Goal: Transaction & Acquisition: Book appointment/travel/reservation

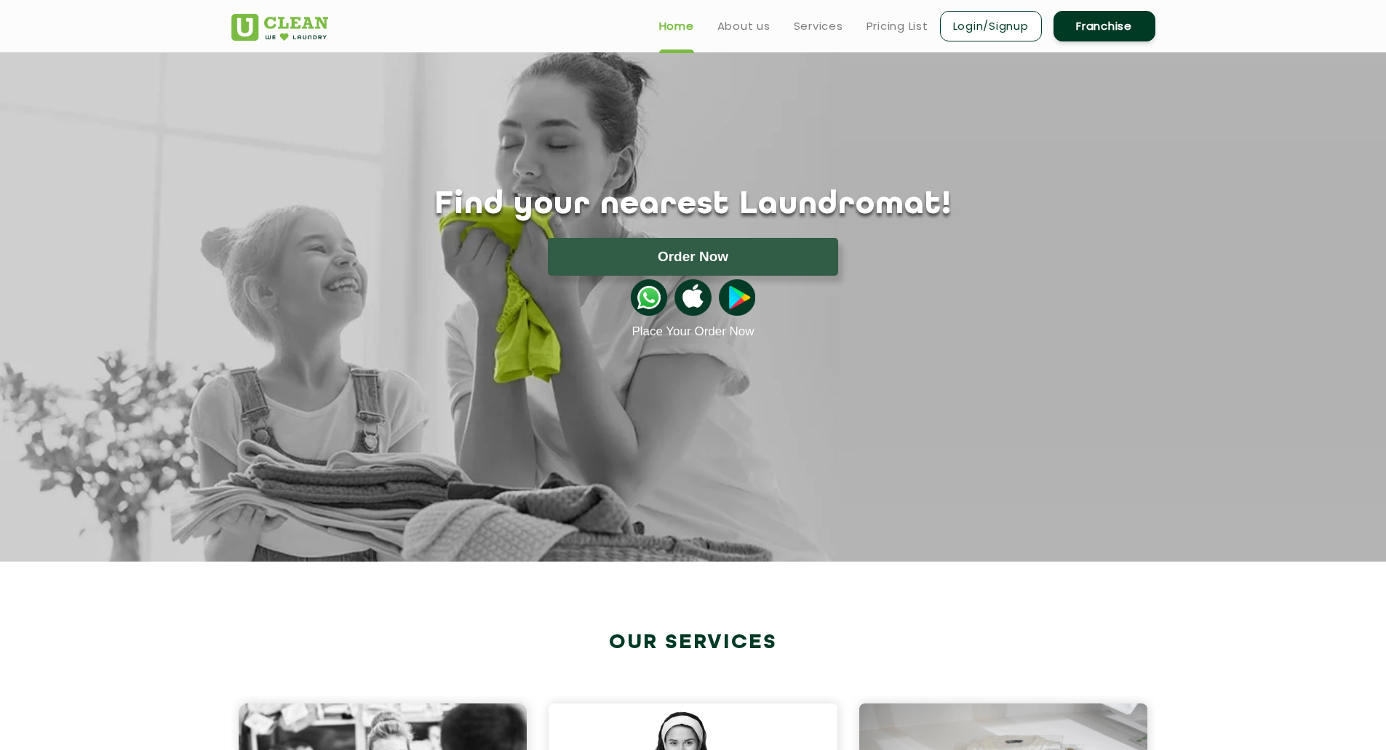
click at [985, 15] on link "Login/Signup" at bounding box center [991, 26] width 102 height 31
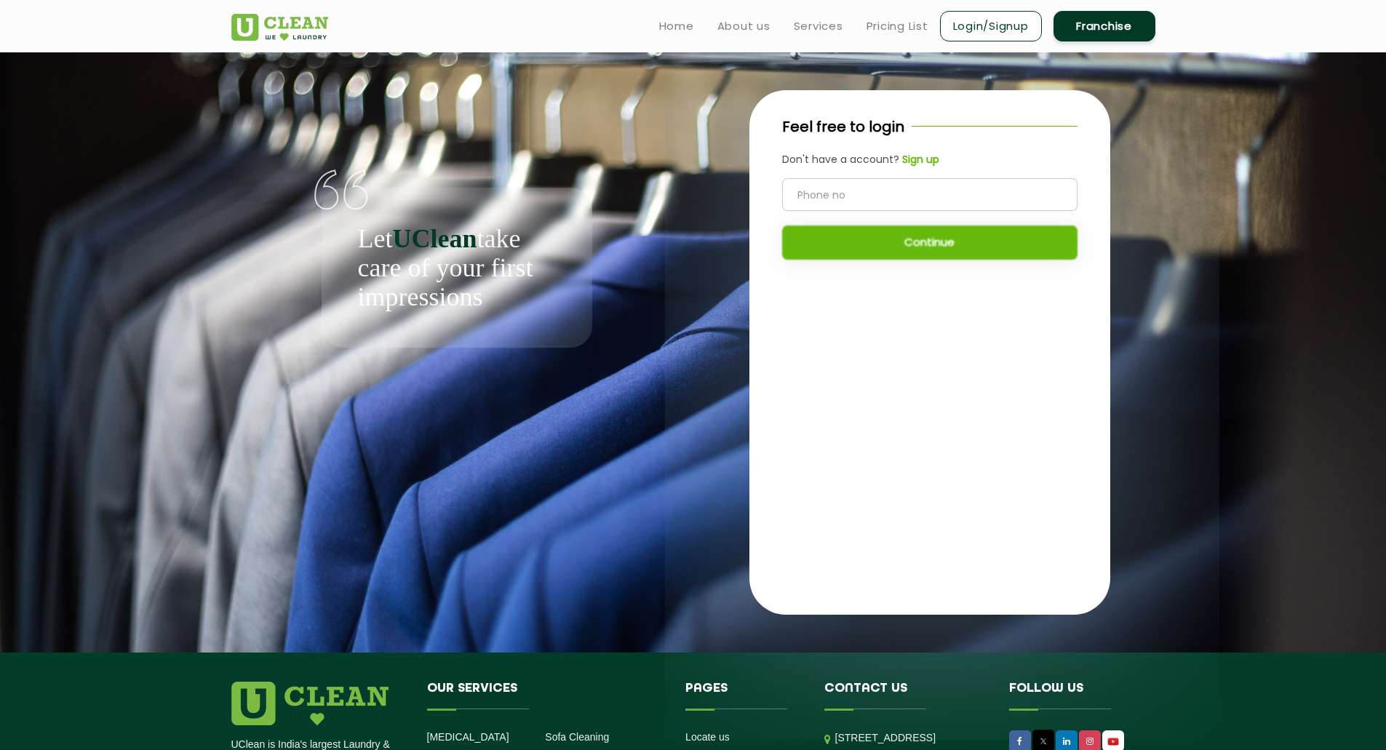
click at [845, 202] on input "tel" at bounding box center [929, 194] width 295 height 33
click at [834, 187] on input "tel" at bounding box center [929, 194] width 295 height 33
type input "9821666439"
click at [898, 231] on button "Continue" at bounding box center [929, 243] width 295 height 34
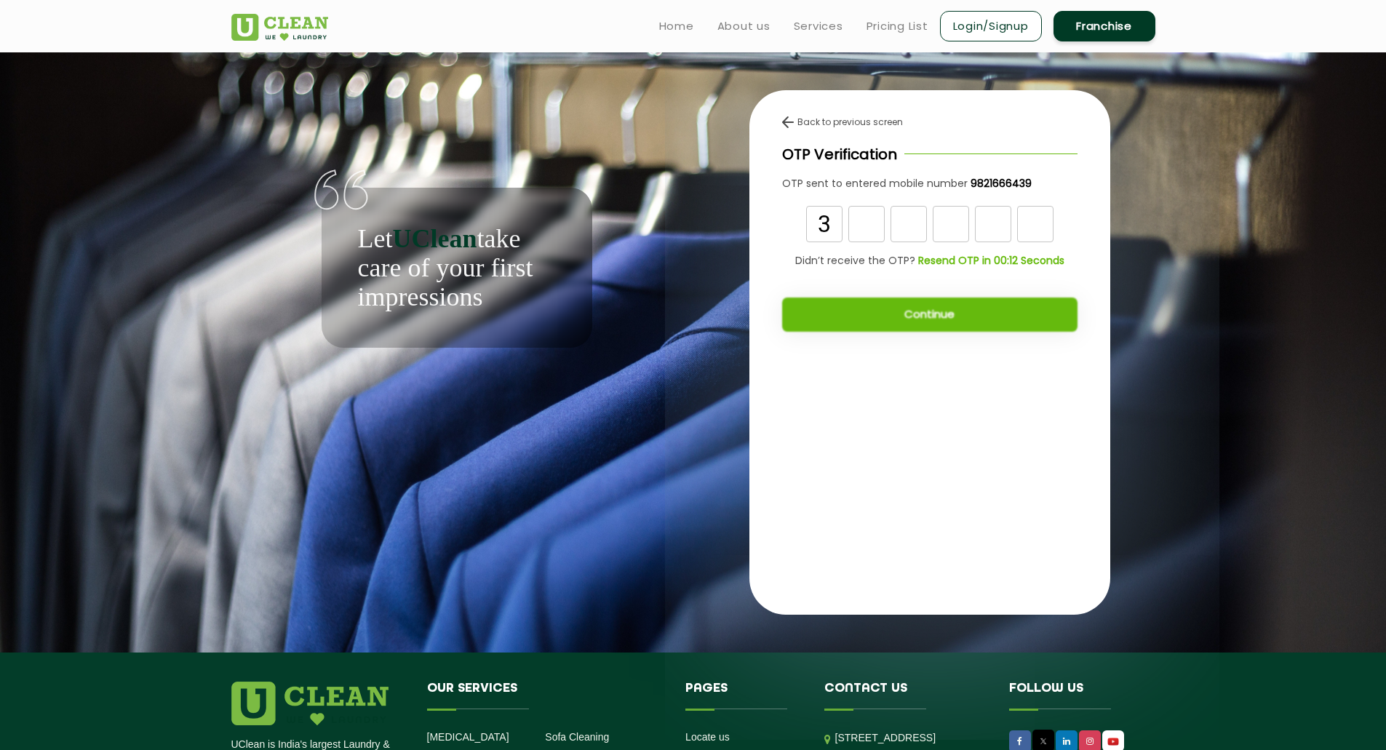
type input "3"
type input "5"
type input "2"
type input "3"
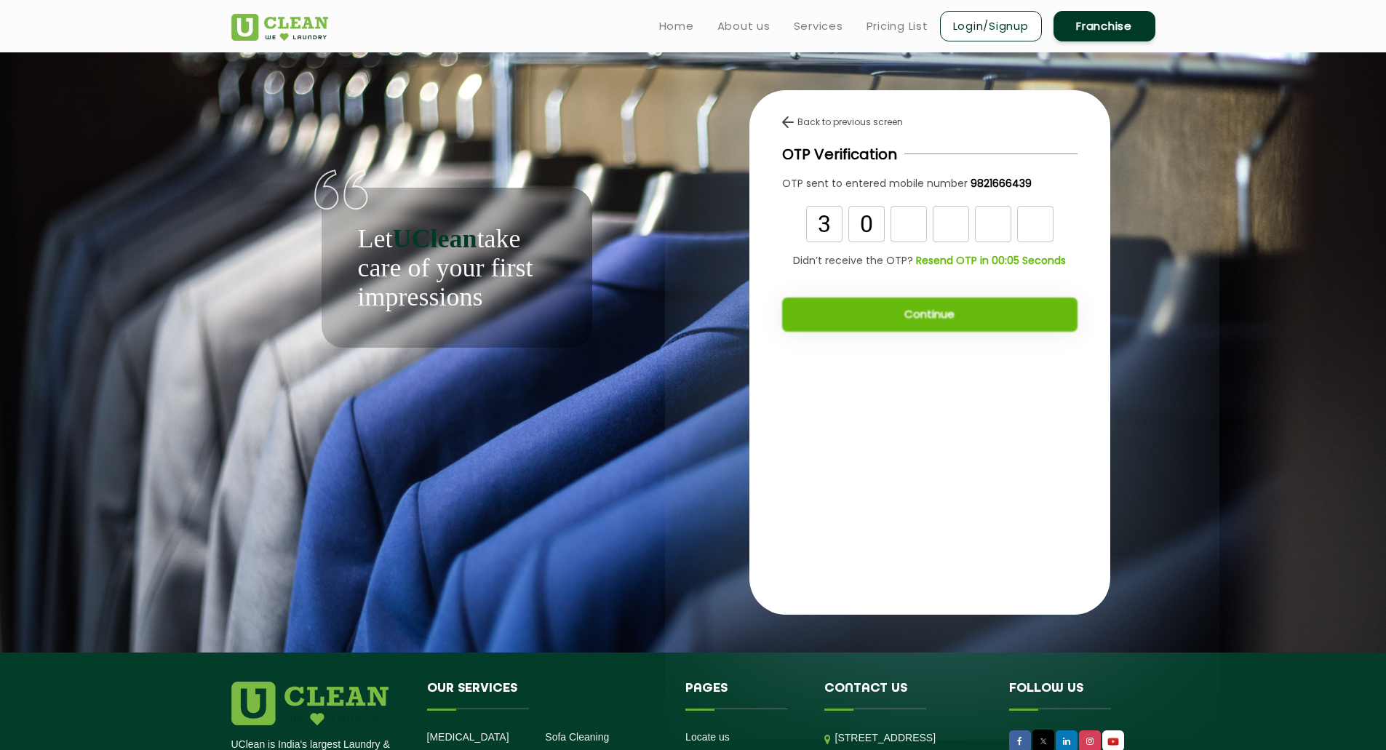
type input "0"
type input "5"
type input "4"
type input "2"
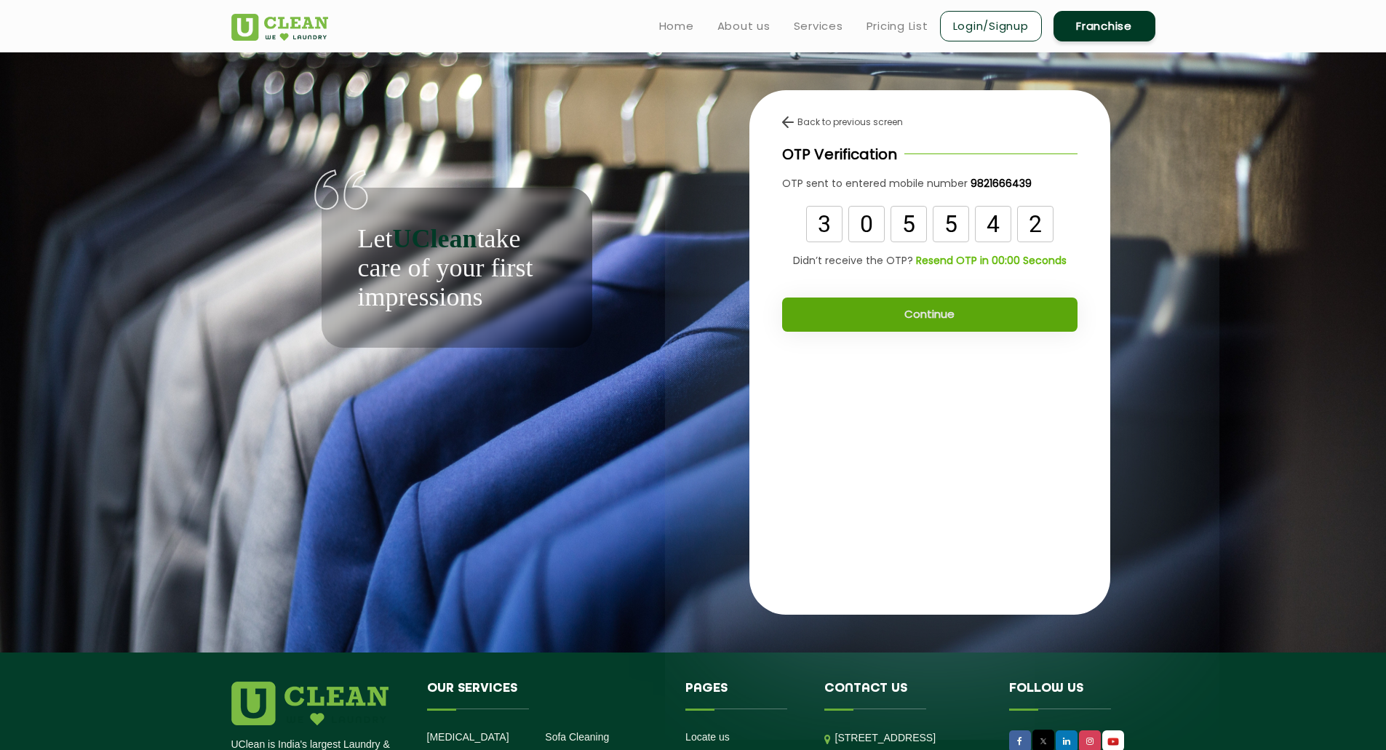
click at [912, 311] on button "Continue" at bounding box center [929, 315] width 295 height 34
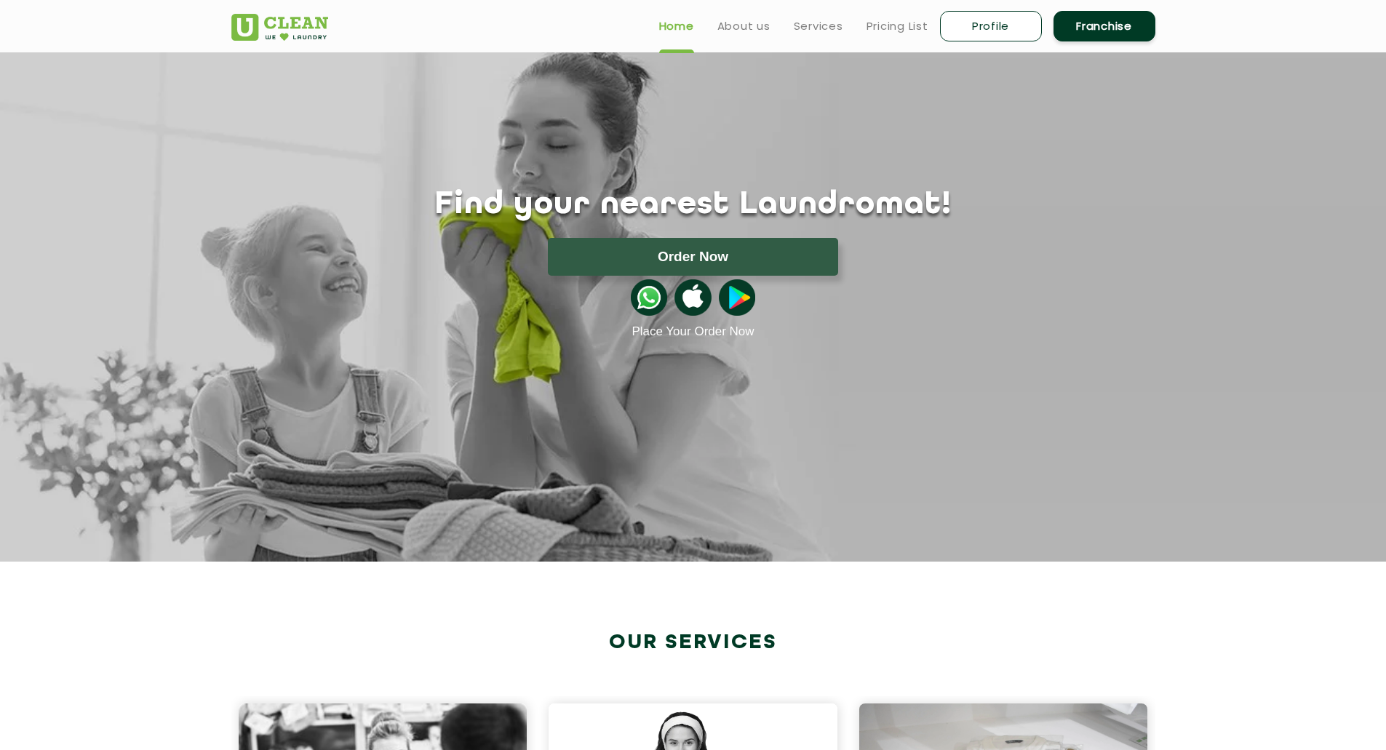
click at [1011, 31] on link "Profile" at bounding box center [991, 26] width 102 height 31
select select
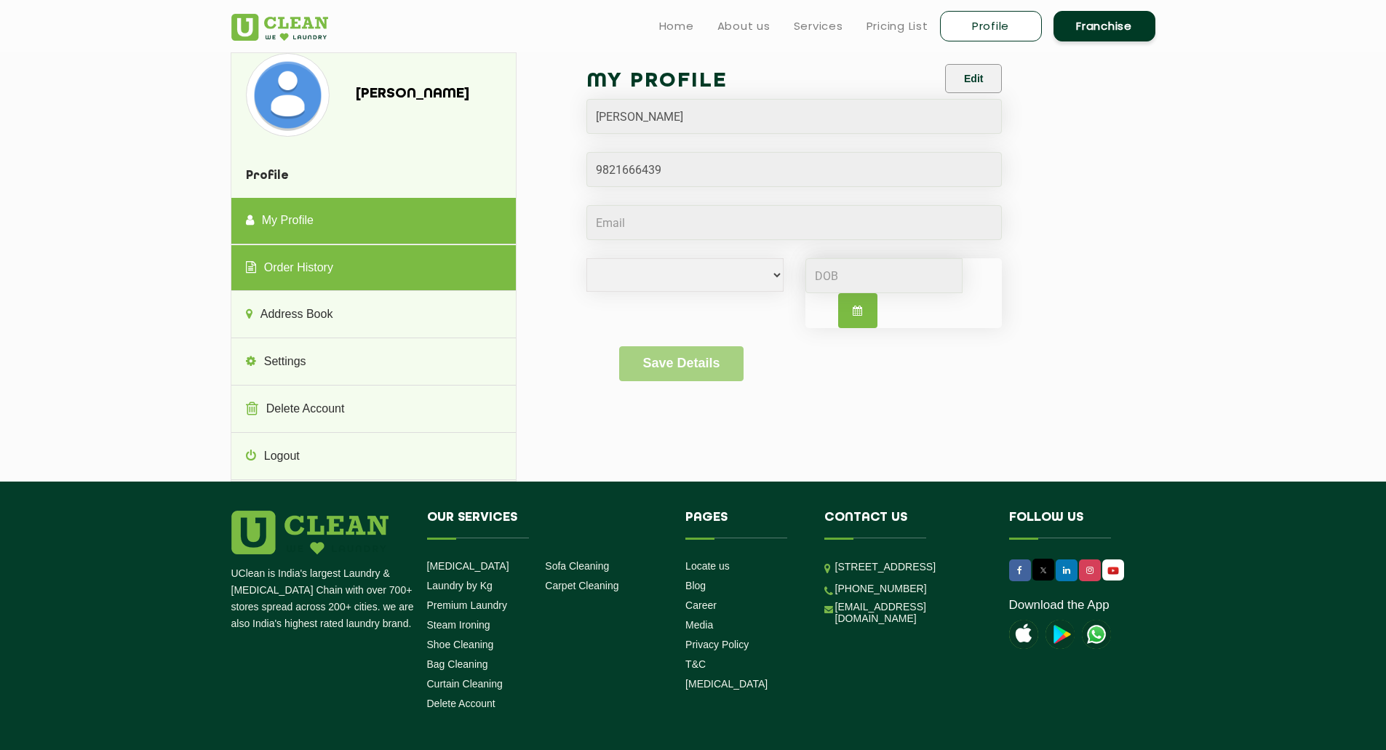
click at [338, 267] on link "Order History" at bounding box center [373, 268] width 284 height 47
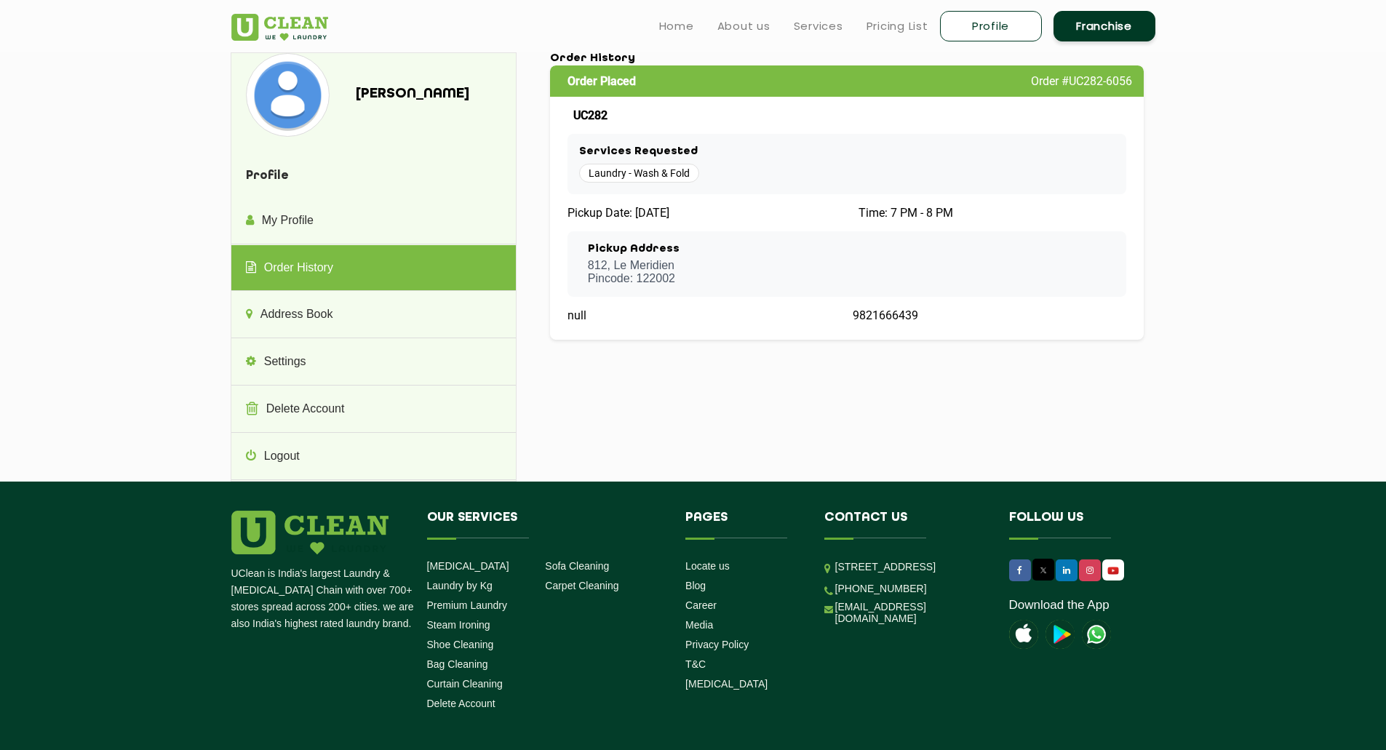
click at [724, 261] on div "Pickup Address 812, Le Meridien Pincode: 122002" at bounding box center [847, 264] width 536 height 42
click at [765, 168] on div "Laundry - Wash & Fold" at bounding box center [847, 173] width 536 height 19
click at [97, 212] on section "Maksym Rogowski Profile My Profile Order History Address Book Settings Delete A…" at bounding box center [693, 266] width 1386 height 429
click at [905, 15] on ul "Home About us Services Pricing List Profile Franchise" at bounding box center [901, 26] width 508 height 34
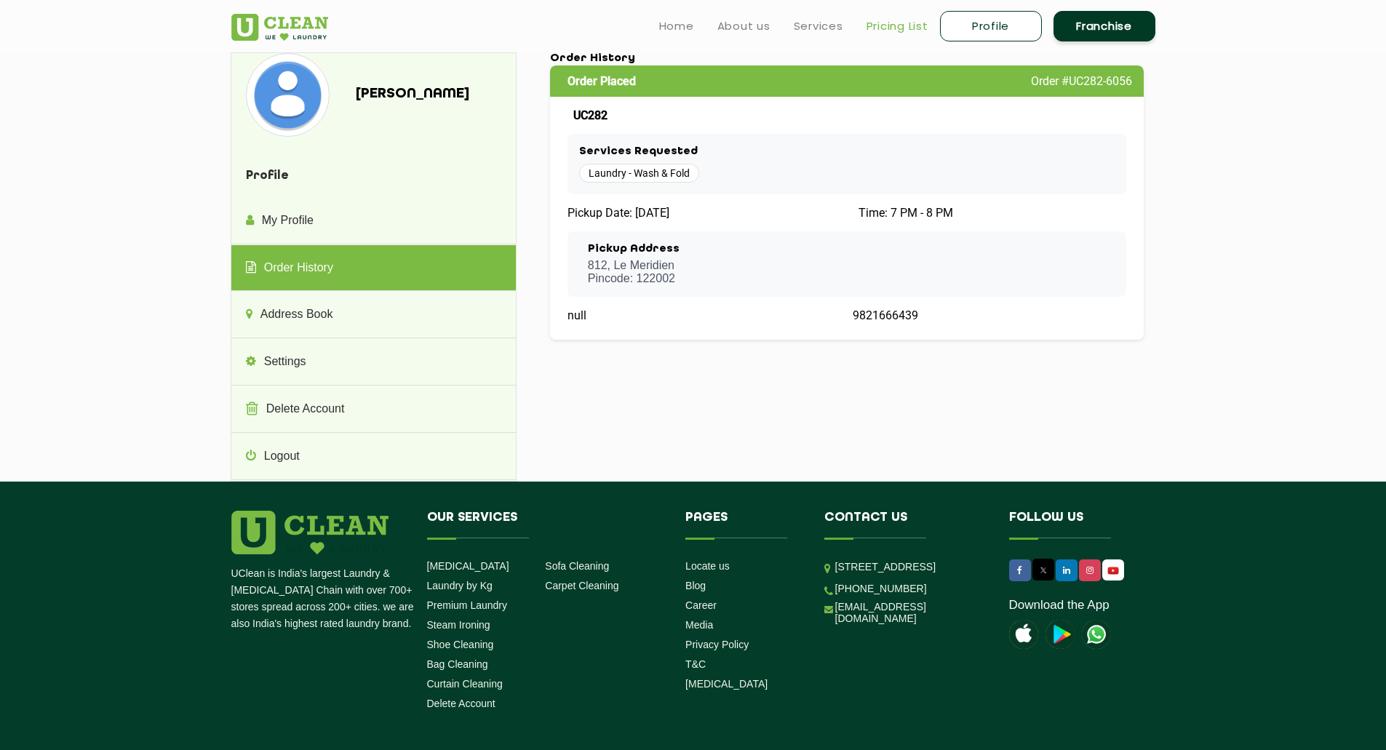
click at [899, 30] on link "Pricing List" at bounding box center [897, 25] width 62 height 17
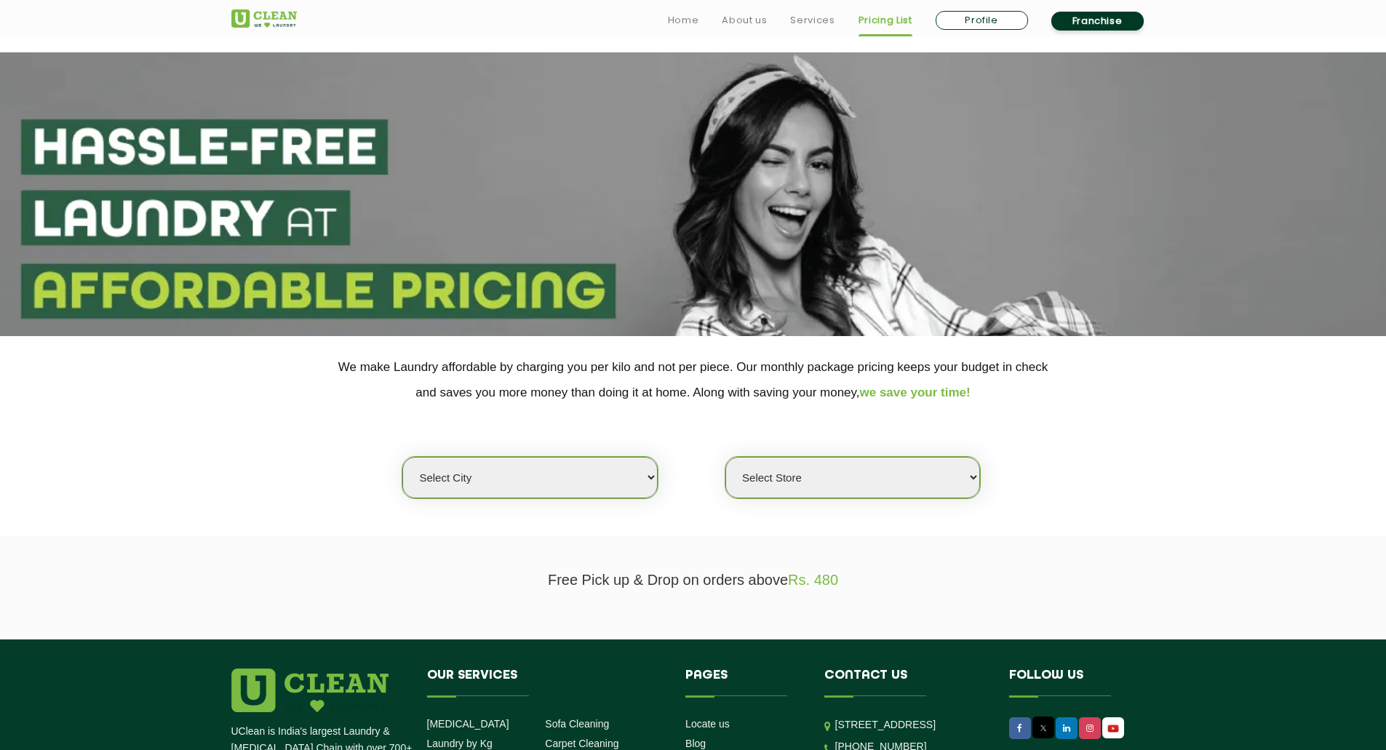
scroll to position [238, 0]
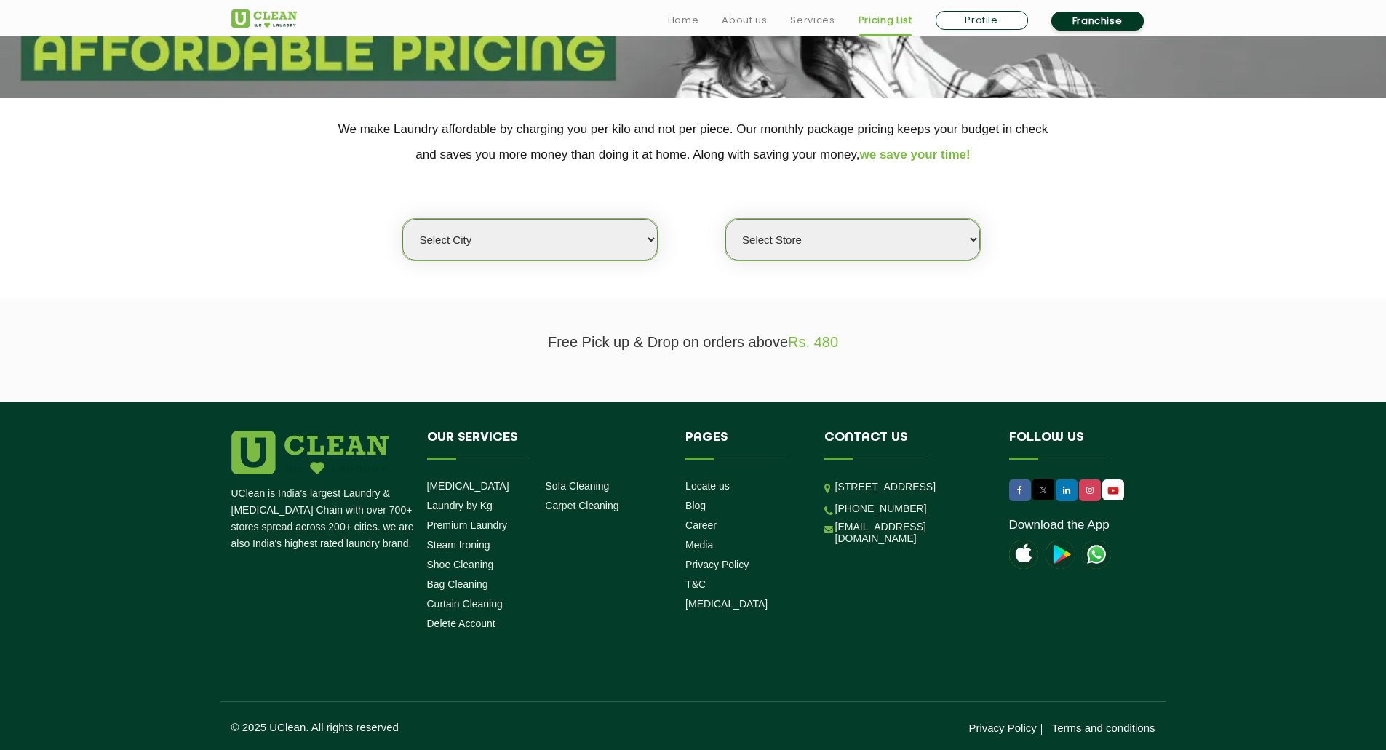
click at [591, 232] on select "Select city Aalo Abu Dhabi Agartala Agra Ahmedabad Akola Aligarh Alwar - UClean…" at bounding box center [529, 239] width 255 height 41
select select "2"
click at [402, 219] on select "Select city Aalo Abu Dhabi Agartala Agra Ahmedabad Akola Aligarh Alwar - UClean…" at bounding box center [529, 239] width 255 height 41
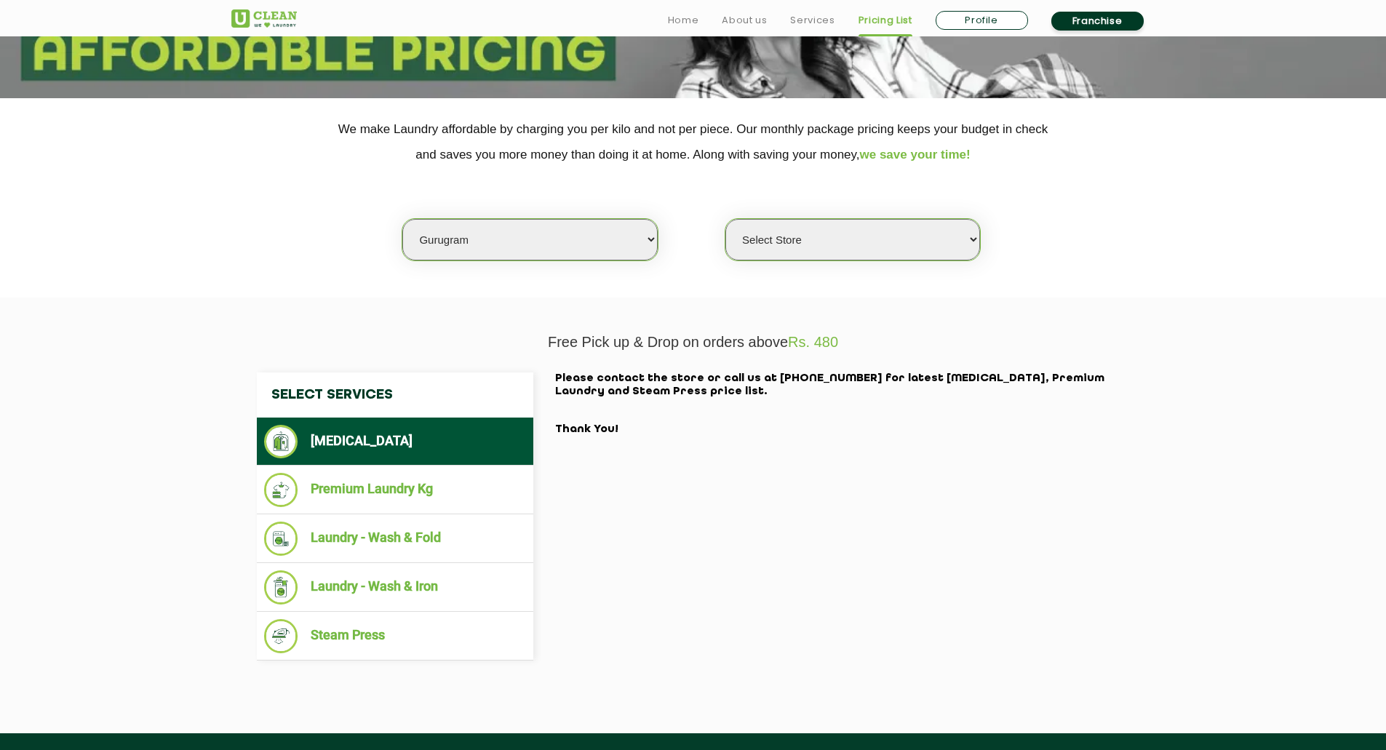
click at [846, 244] on select "Select Store UClean Sector 47 UClean Gurgaon Sector 66 UClean Sun City Gurgaon …" at bounding box center [852, 239] width 255 height 41
select select "295"
click at [725, 219] on select "Select Store UClean Sector 47 UClean Gurgaon Sector 66 UClean Sun City Gurgaon …" at bounding box center [852, 239] width 255 height 41
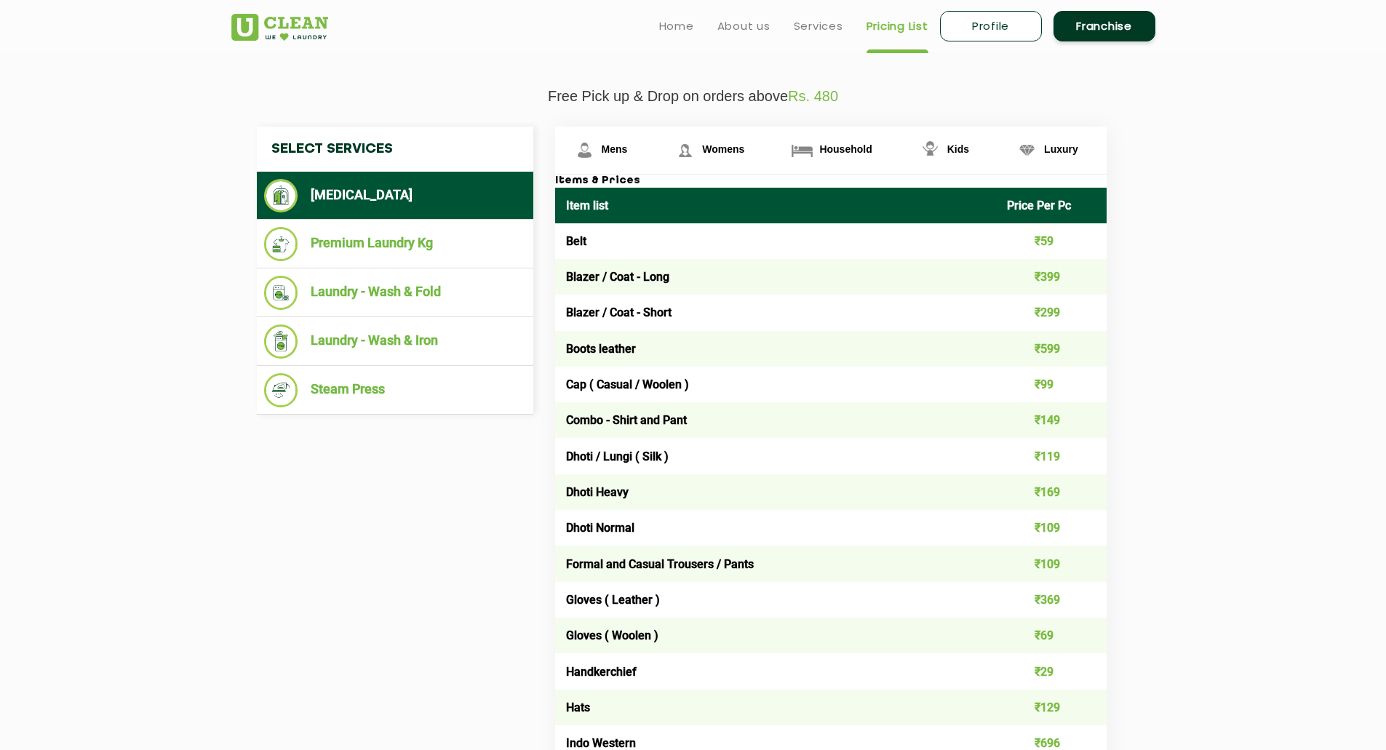
scroll to position [482, 0]
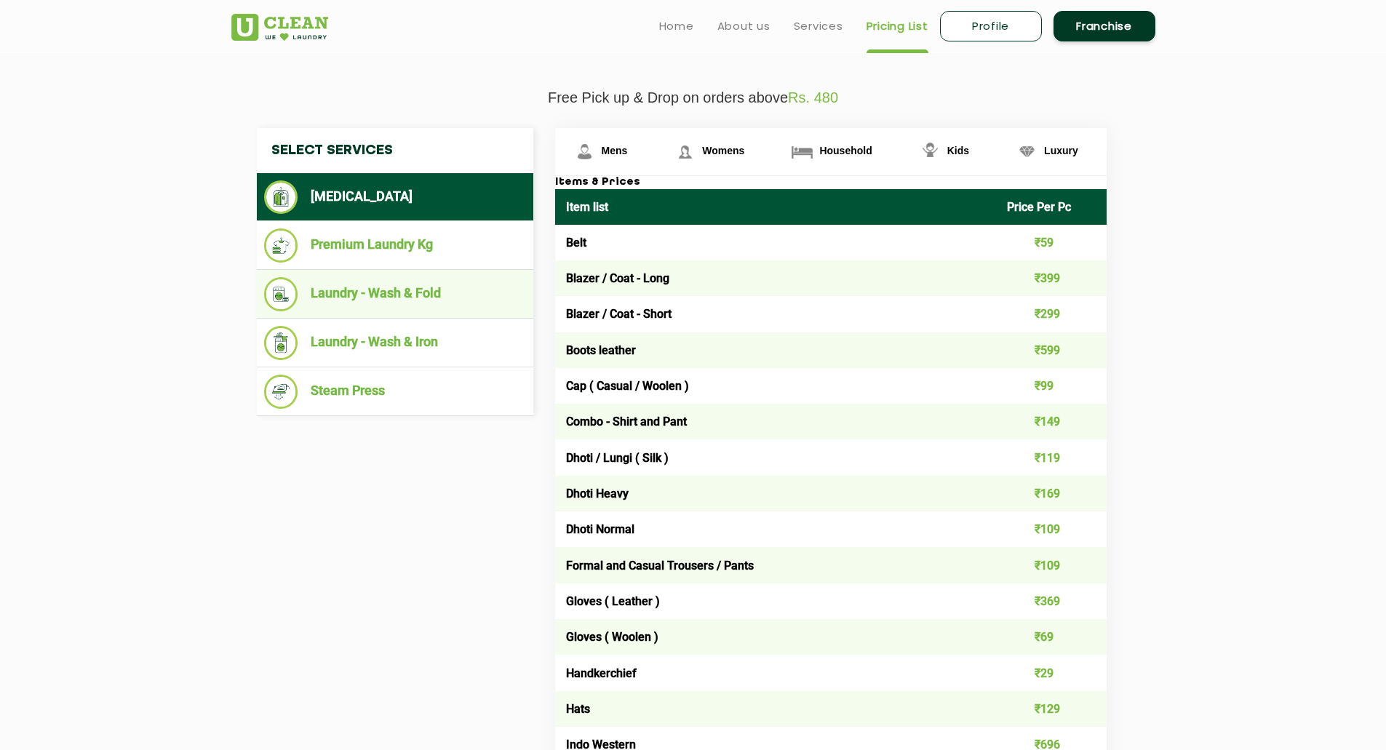
click at [379, 293] on li "Laundry - Wash & Fold" at bounding box center [395, 294] width 262 height 34
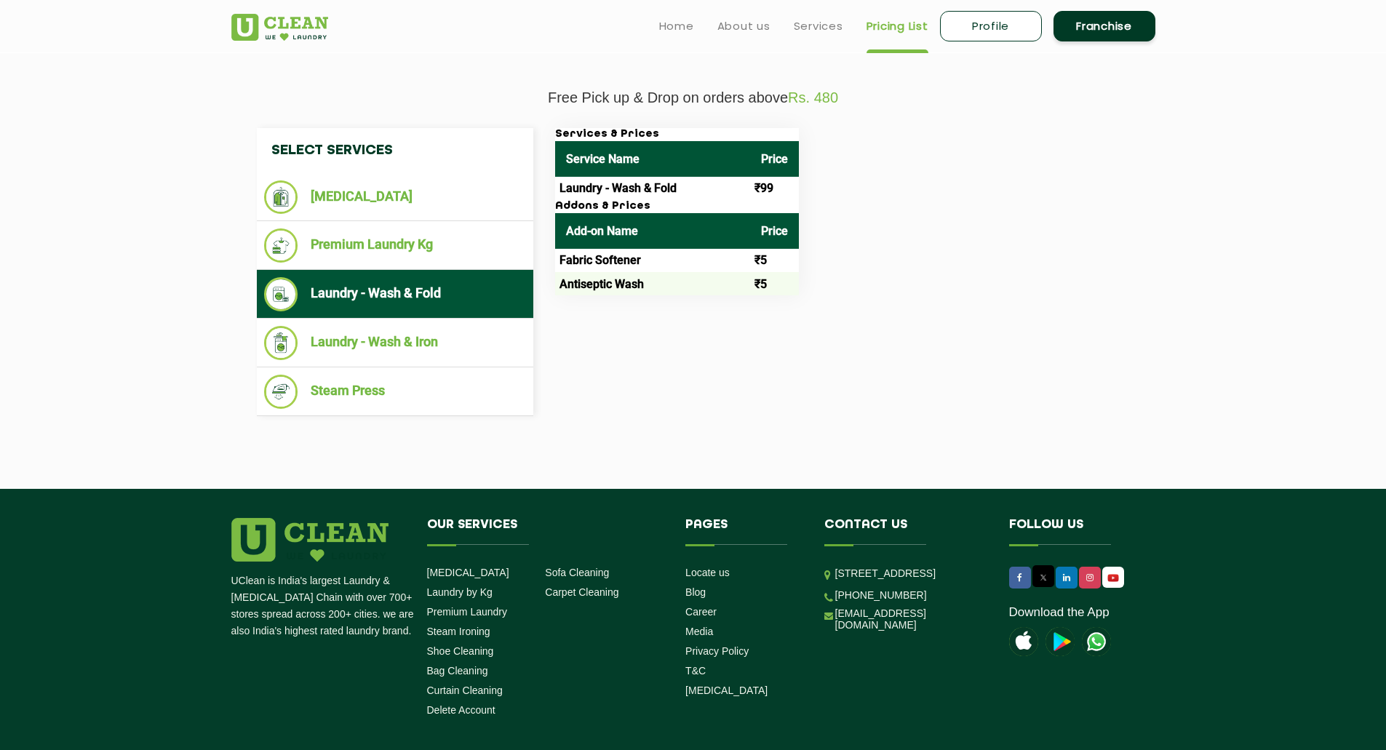
click at [869, 314] on div "Select Services Dry Cleaning Premium Laundry Kg Laundry - Wash & Fold Laundry -…" at bounding box center [693, 272] width 895 height 288
click at [873, 222] on div "Services & Prices Service Name Price Laundry - Wash & Fold ₹99 Addons & Prices …" at bounding box center [842, 211] width 597 height 167
click at [1002, 31] on link "Profile" at bounding box center [991, 26] width 102 height 31
select select
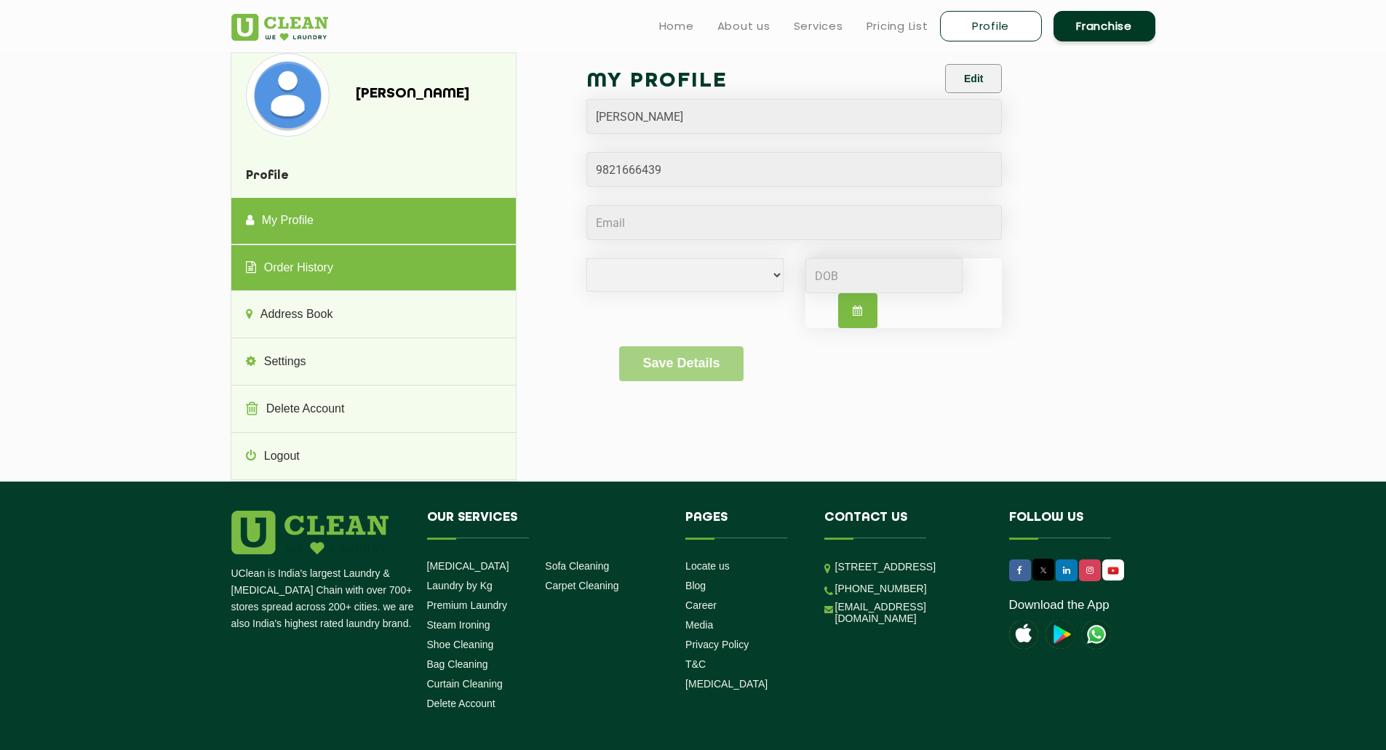
click at [353, 264] on link "Order History" at bounding box center [373, 268] width 284 height 47
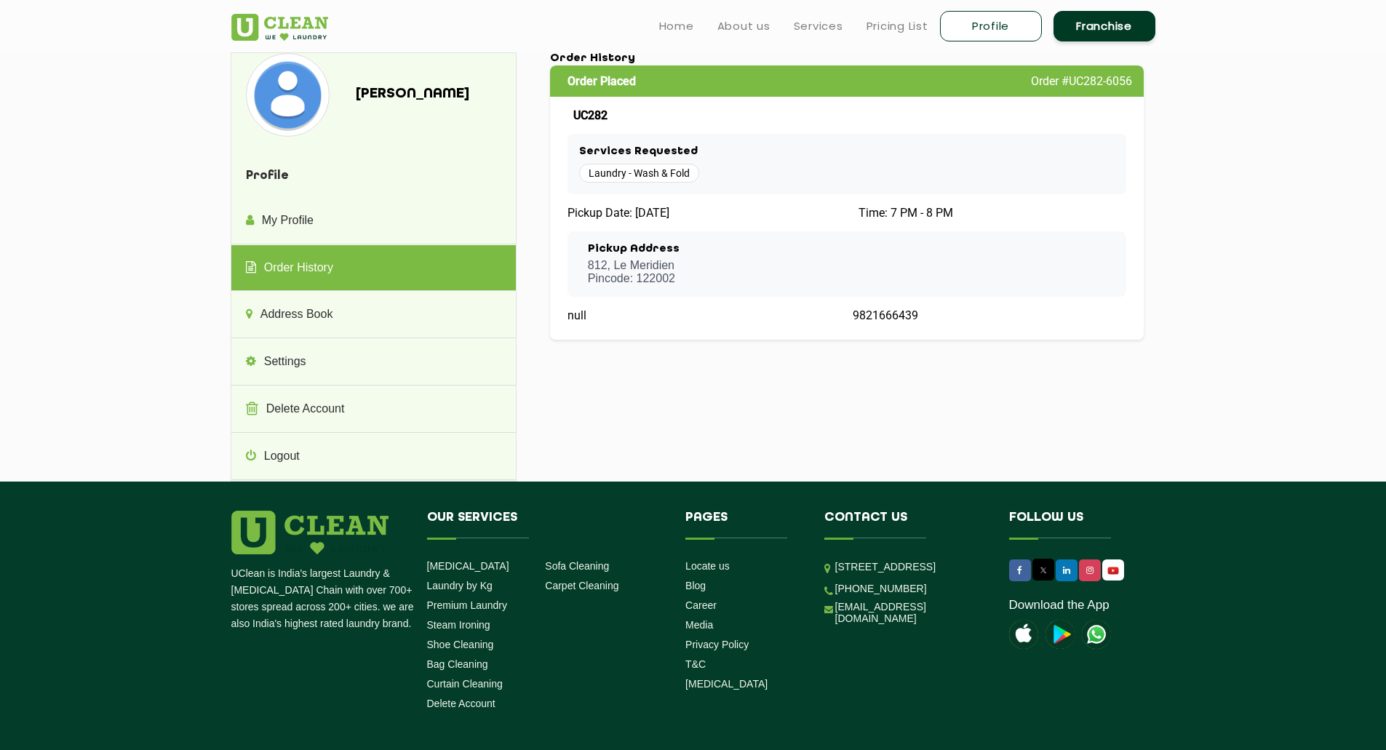
click at [764, 244] on div "Pickup Address 812, Le Meridien Pincode: 122002" at bounding box center [847, 264] width 536 height 42
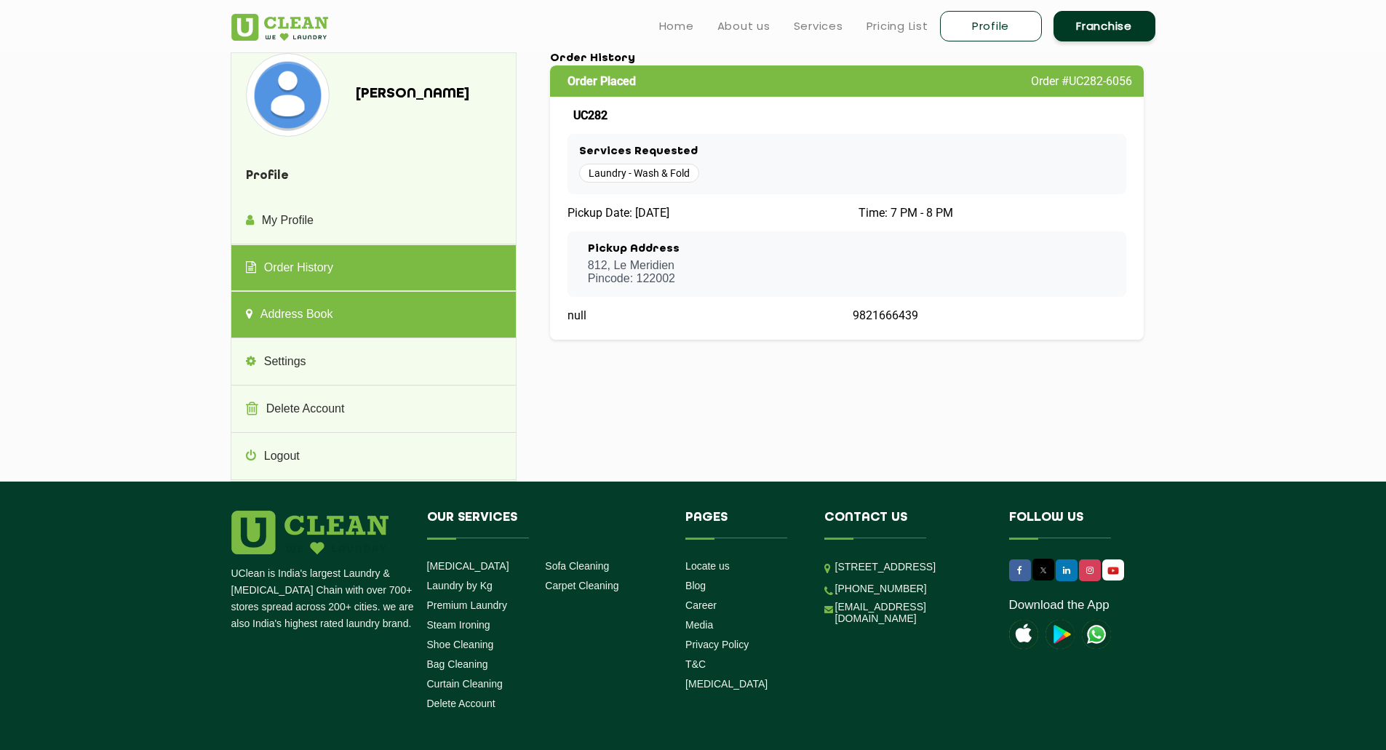
click at [332, 325] on link "Address Book" at bounding box center [373, 315] width 284 height 47
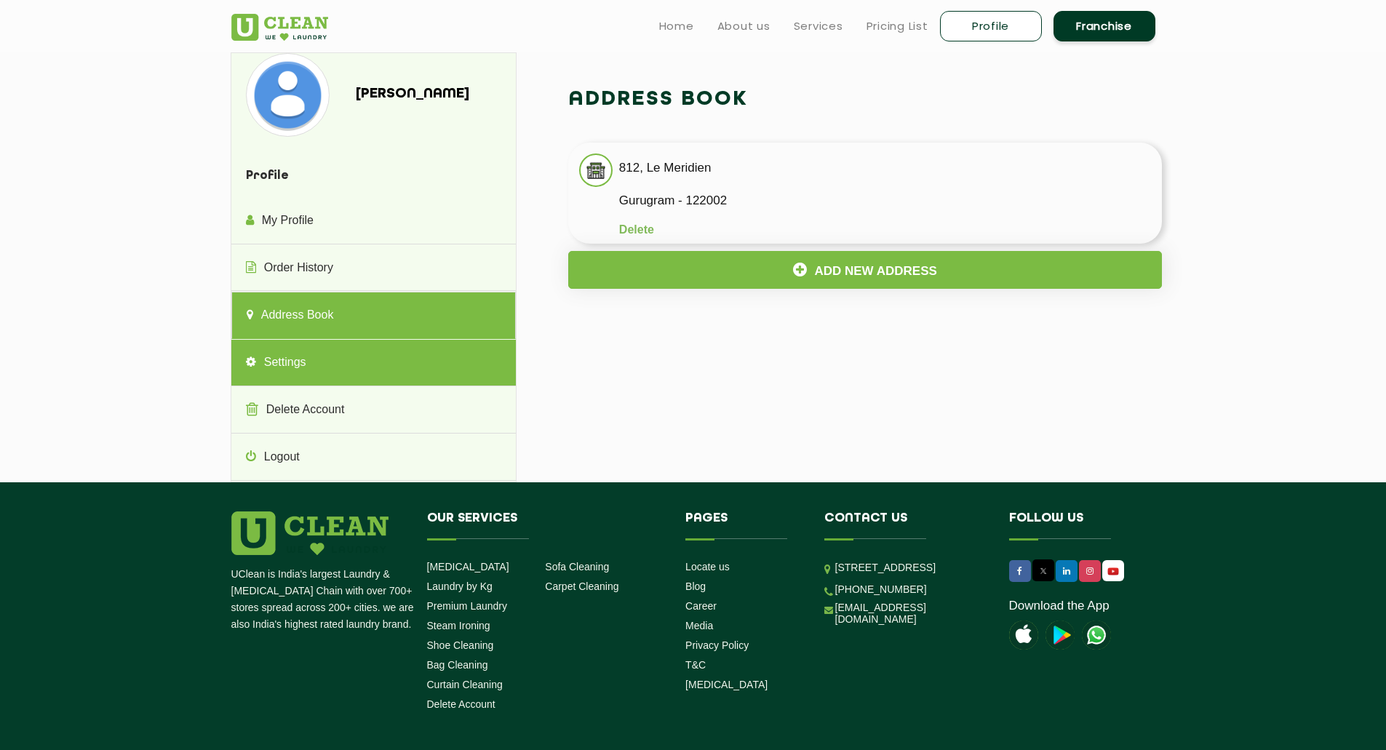
scroll to position [81, 0]
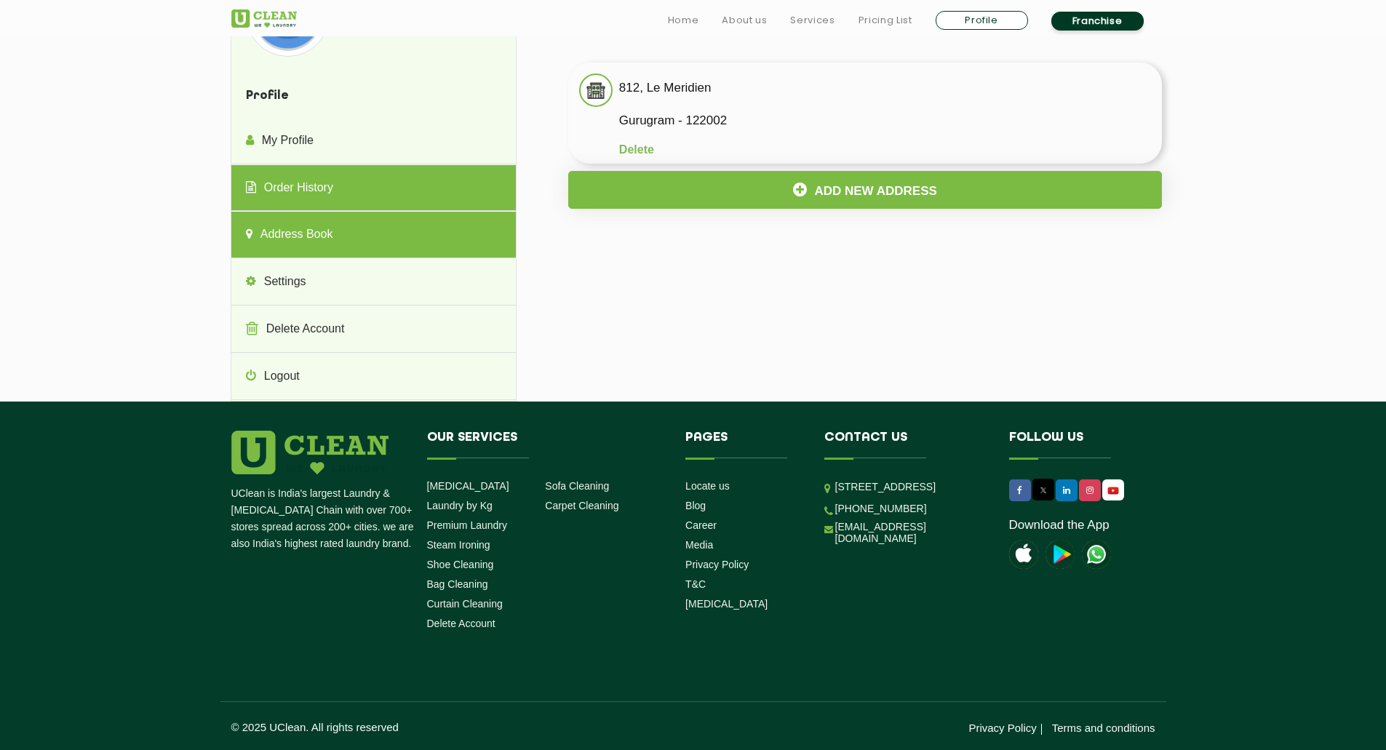
click at [327, 181] on link "Order History" at bounding box center [373, 188] width 284 height 47
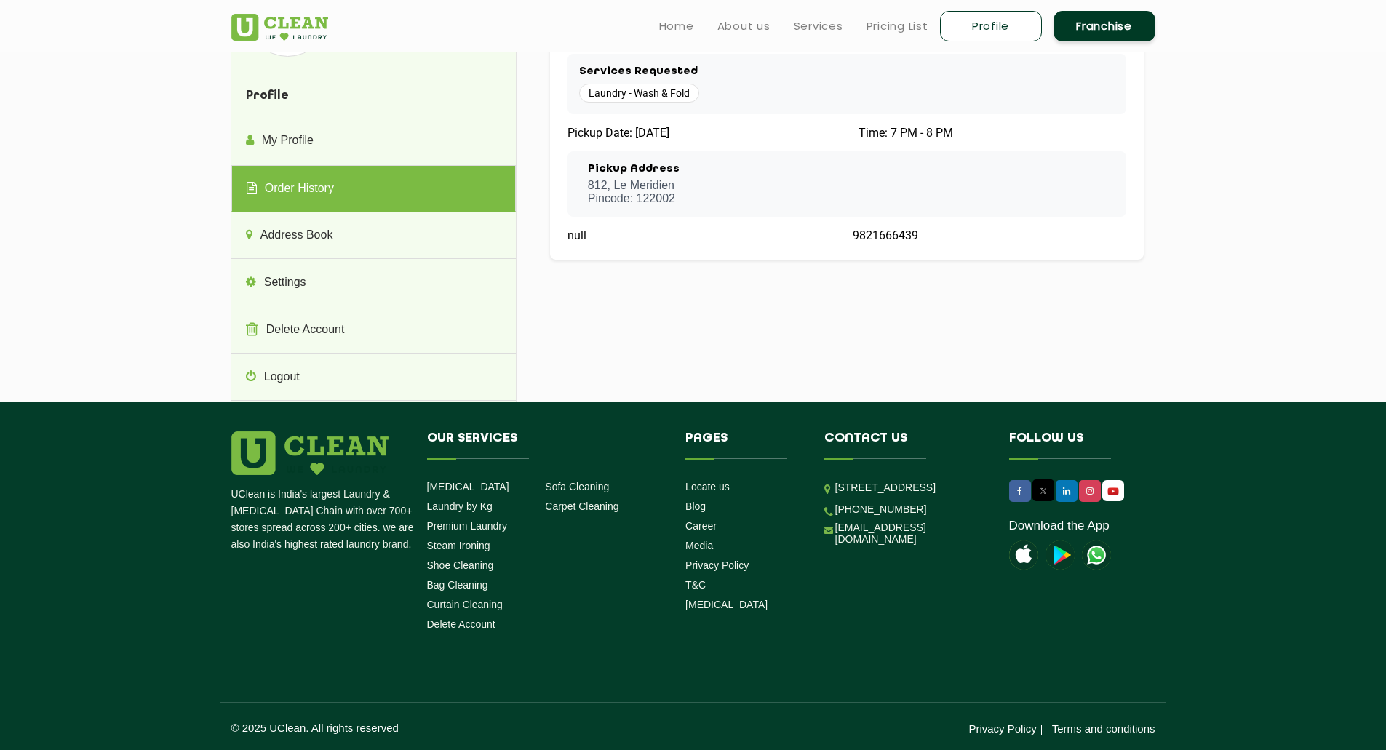
scroll to position [0, 0]
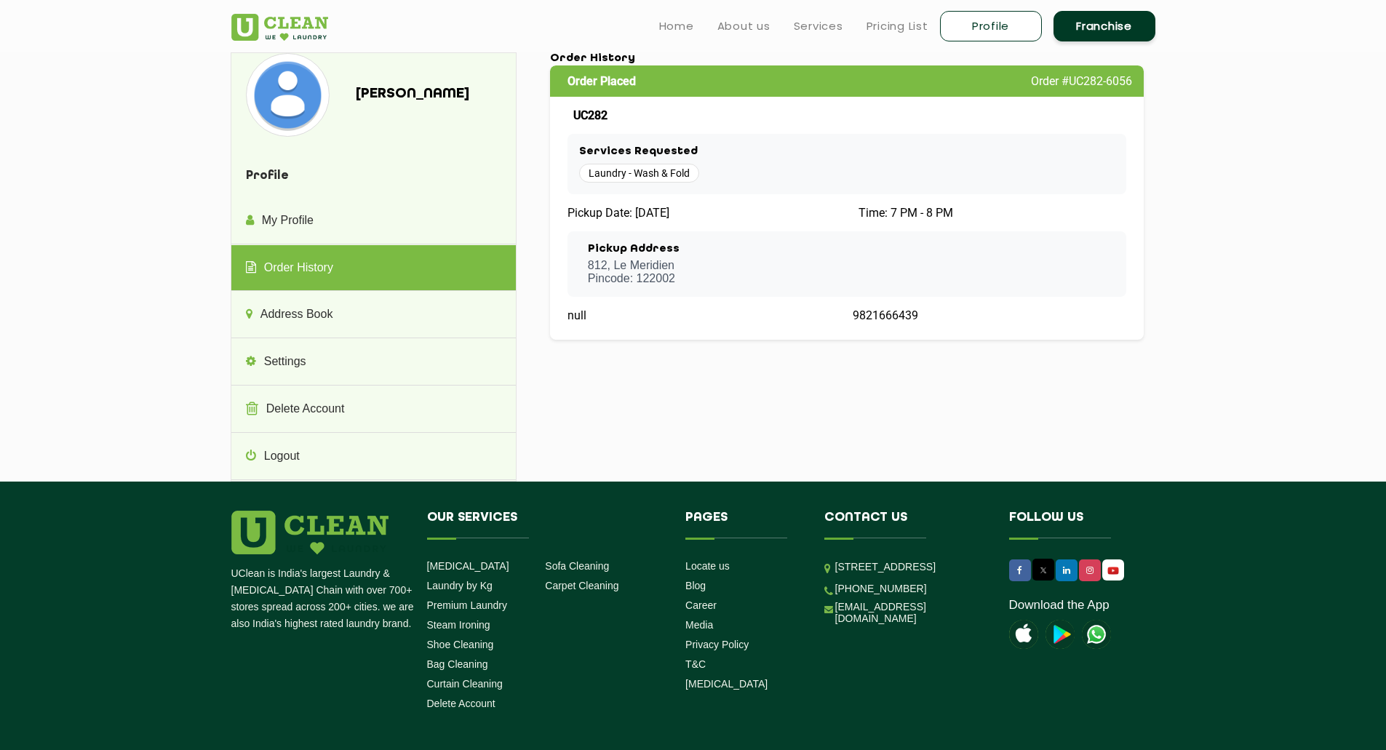
click at [696, 271] on div "Pickup Address 812, Le Meridien Pincode: 122002" at bounding box center [847, 264] width 536 height 42
click at [623, 274] on p "812, Le Meridien Pincode: 122002" at bounding box center [634, 272] width 92 height 26
click at [629, 143] on div "Services Requested Laundry - Wash & Fold" at bounding box center [846, 164] width 559 height 61
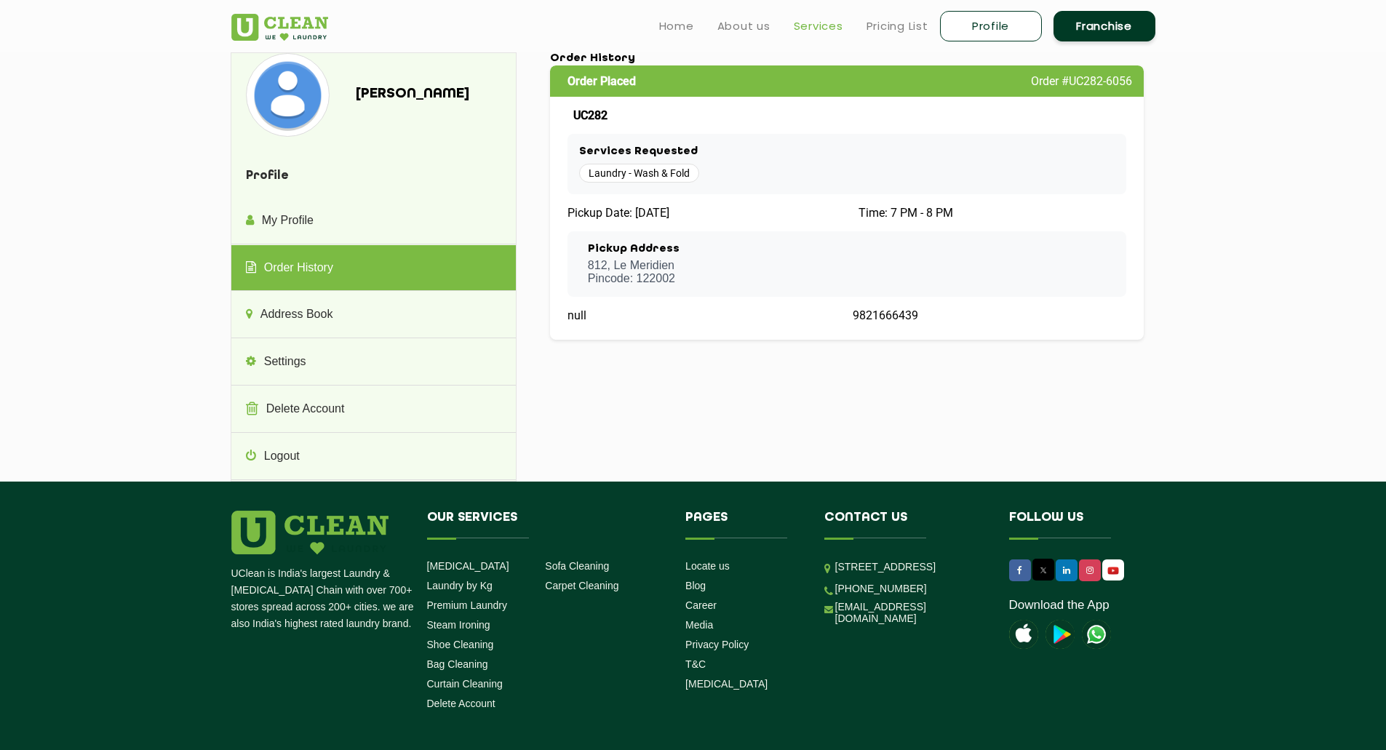
click at [813, 23] on link "Services" at bounding box center [818, 25] width 49 height 17
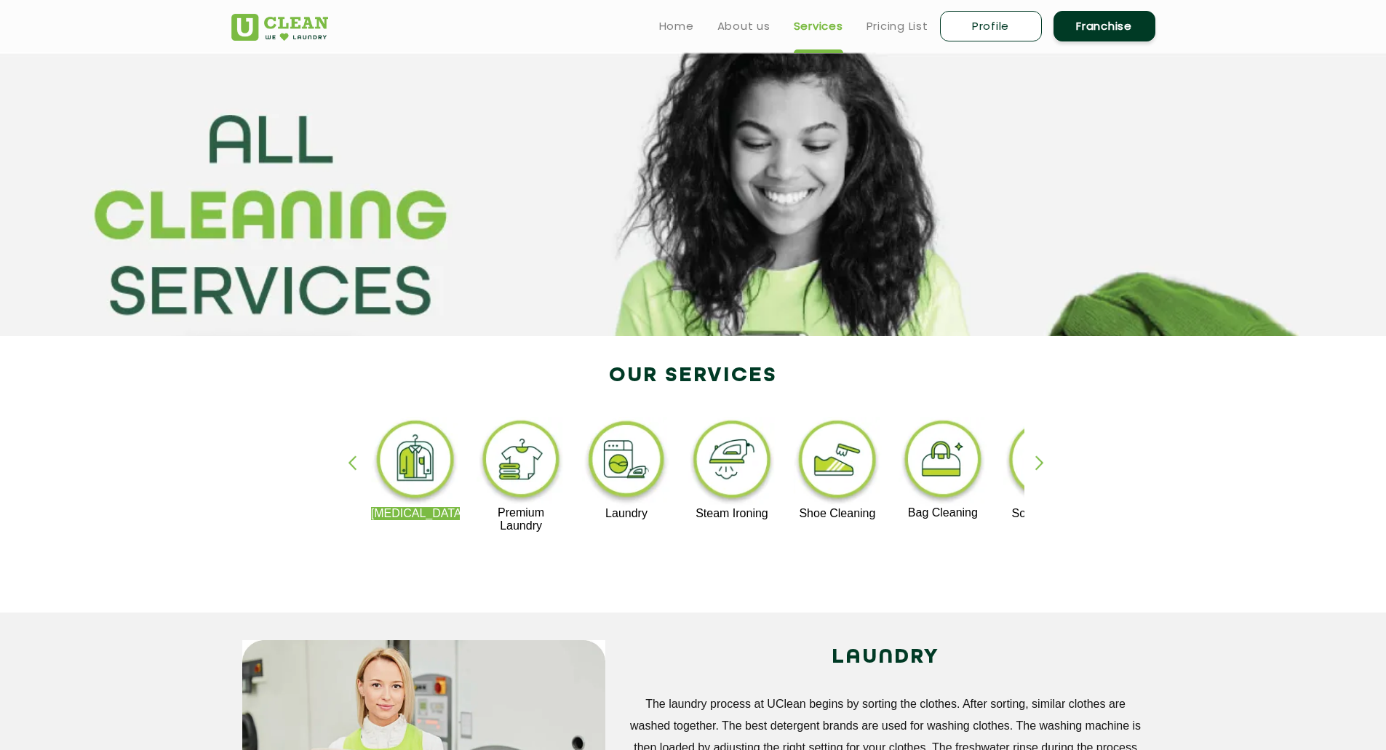
click at [813, 23] on link "Services" at bounding box center [818, 25] width 49 height 17
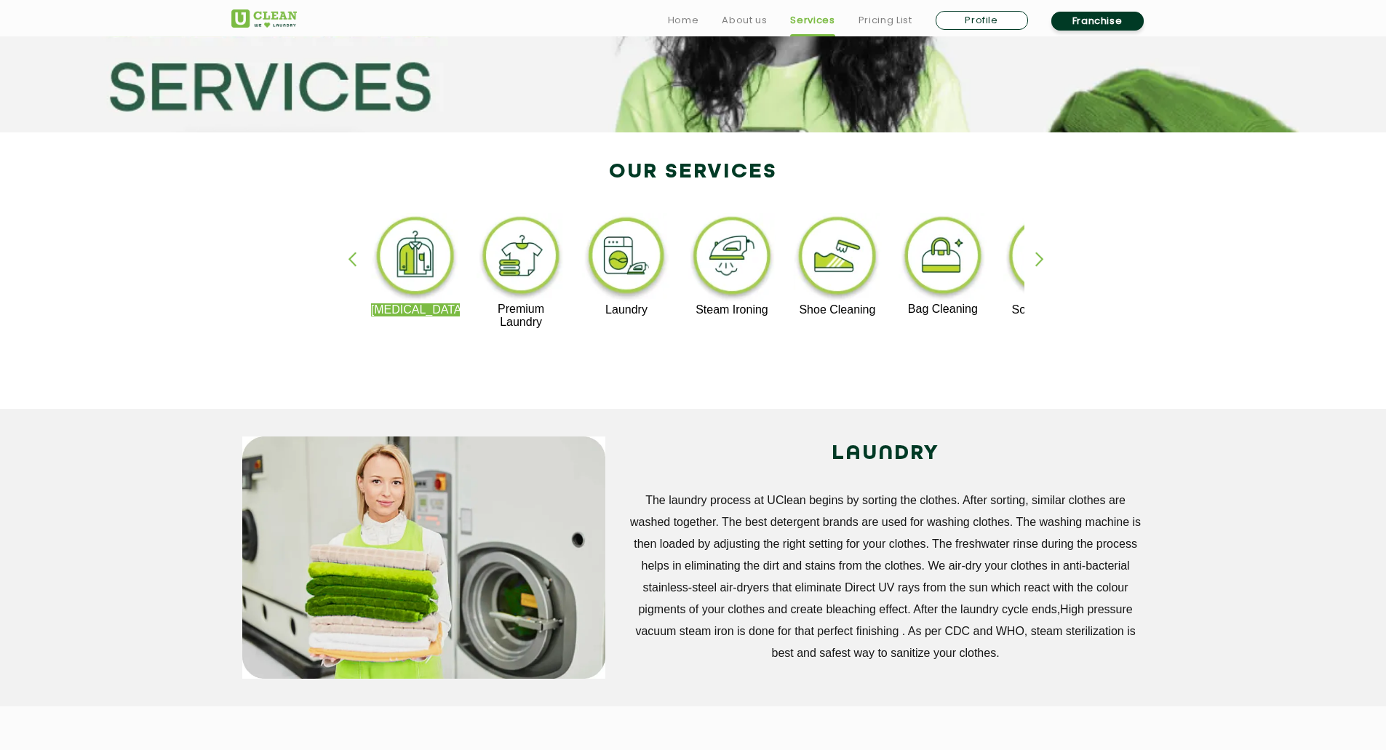
scroll to position [213, 0]
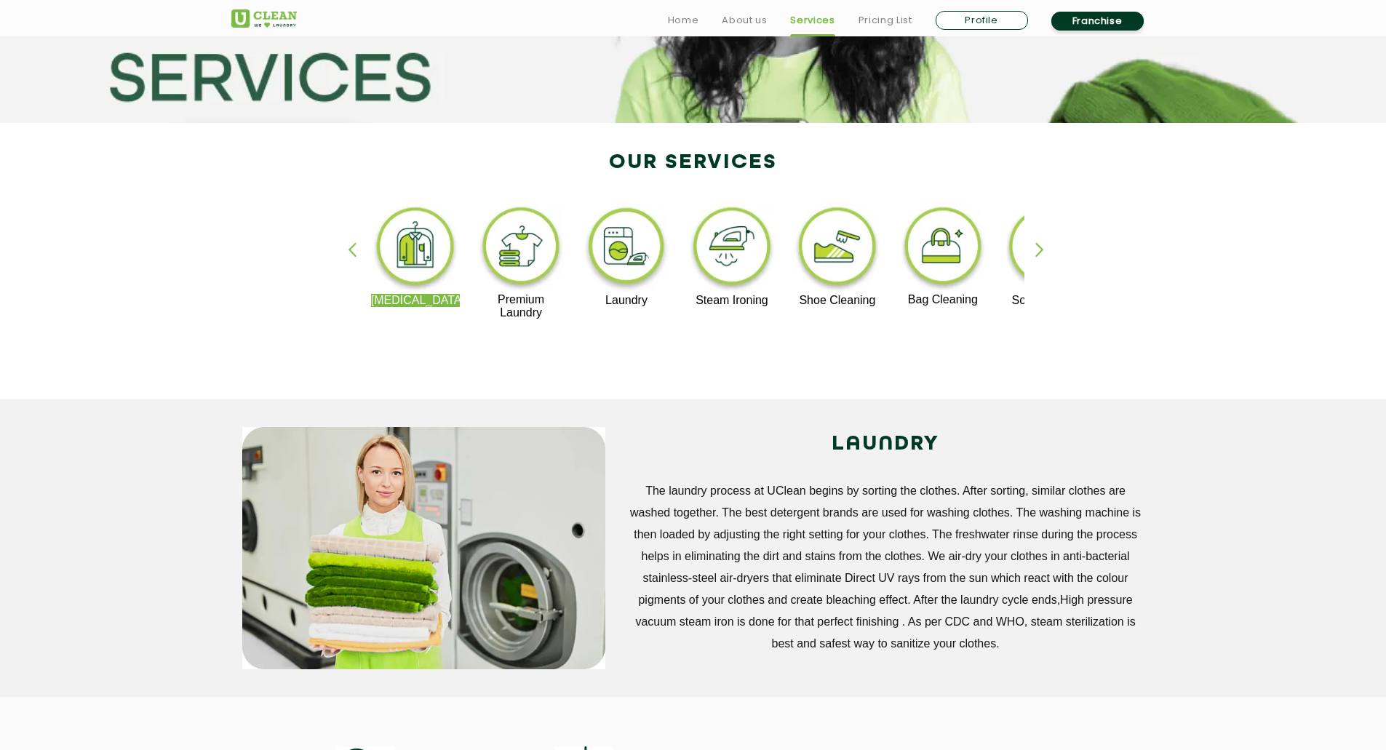
click at [1039, 251] on div "button" at bounding box center [1046, 262] width 22 height 40
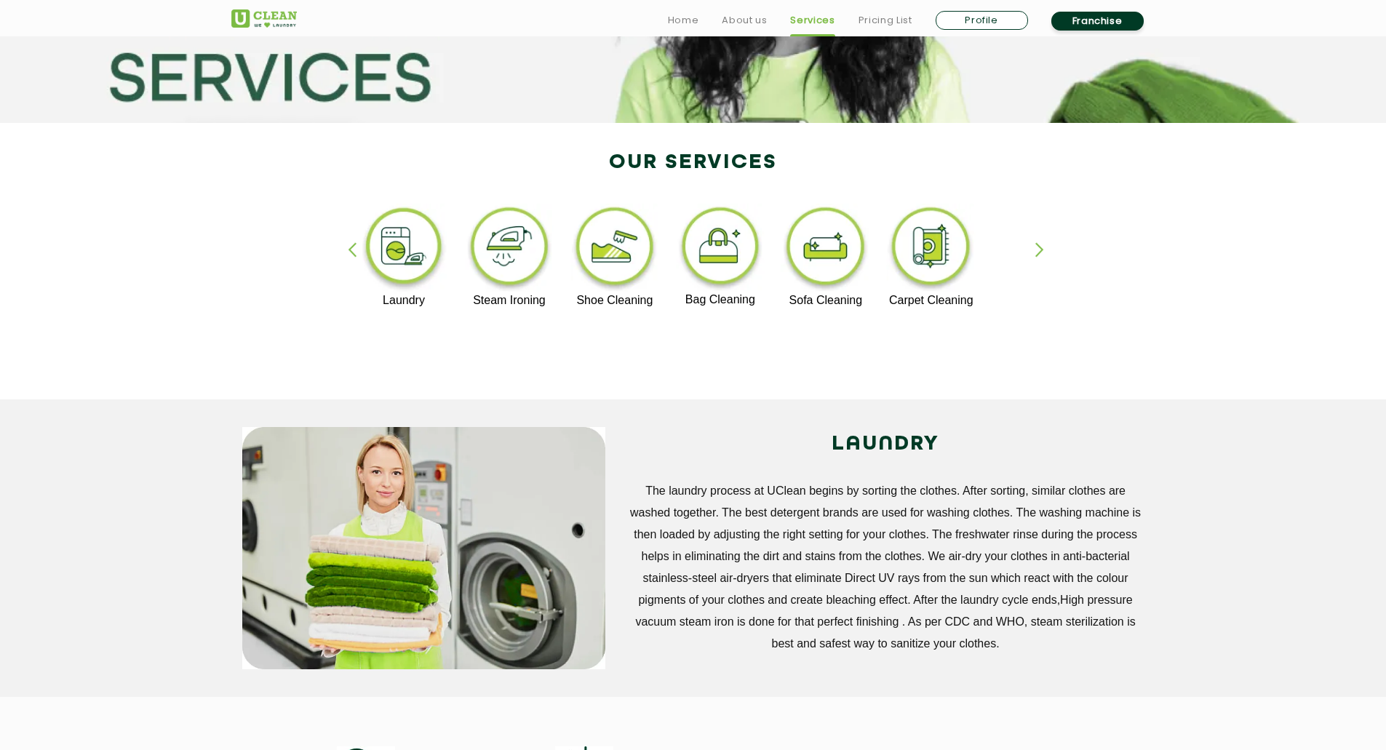
click at [336, 260] on div "Dry Cleaning Premium Laundry Laundry Steam Ironing Shoe Cleaning Bag Cleaning S…" at bounding box center [693, 269] width 946 height 262
click at [404, 252] on img at bounding box center [403, 249] width 89 height 90
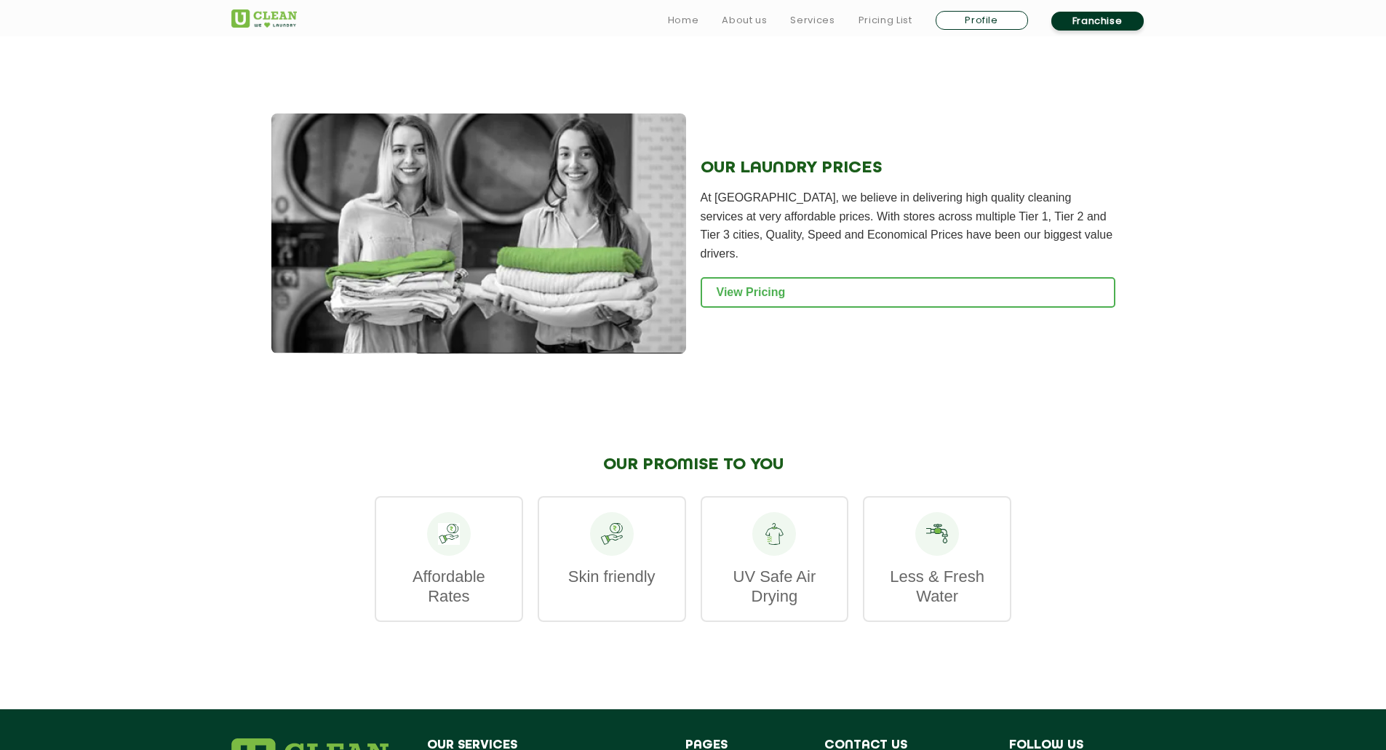
scroll to position [1802, 0]
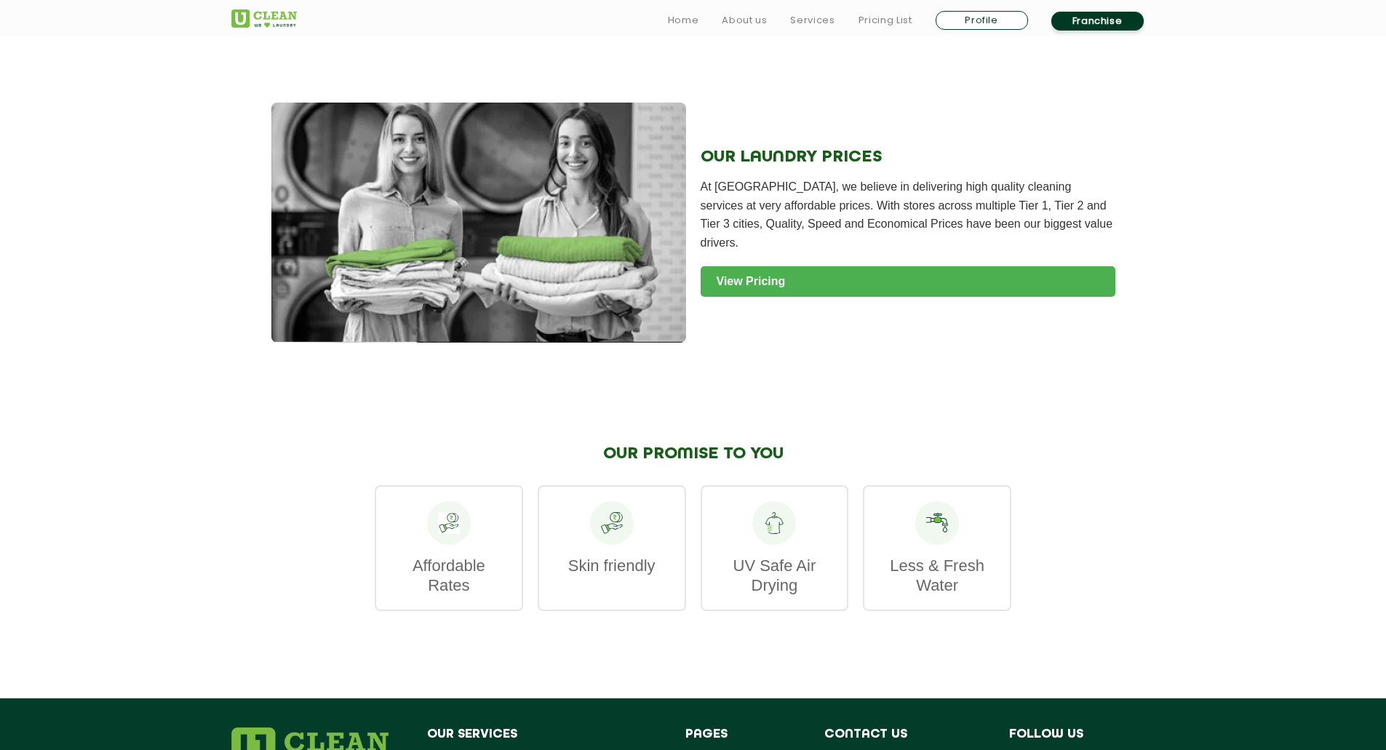
click at [754, 266] on link "View Pricing" at bounding box center [908, 281] width 415 height 31
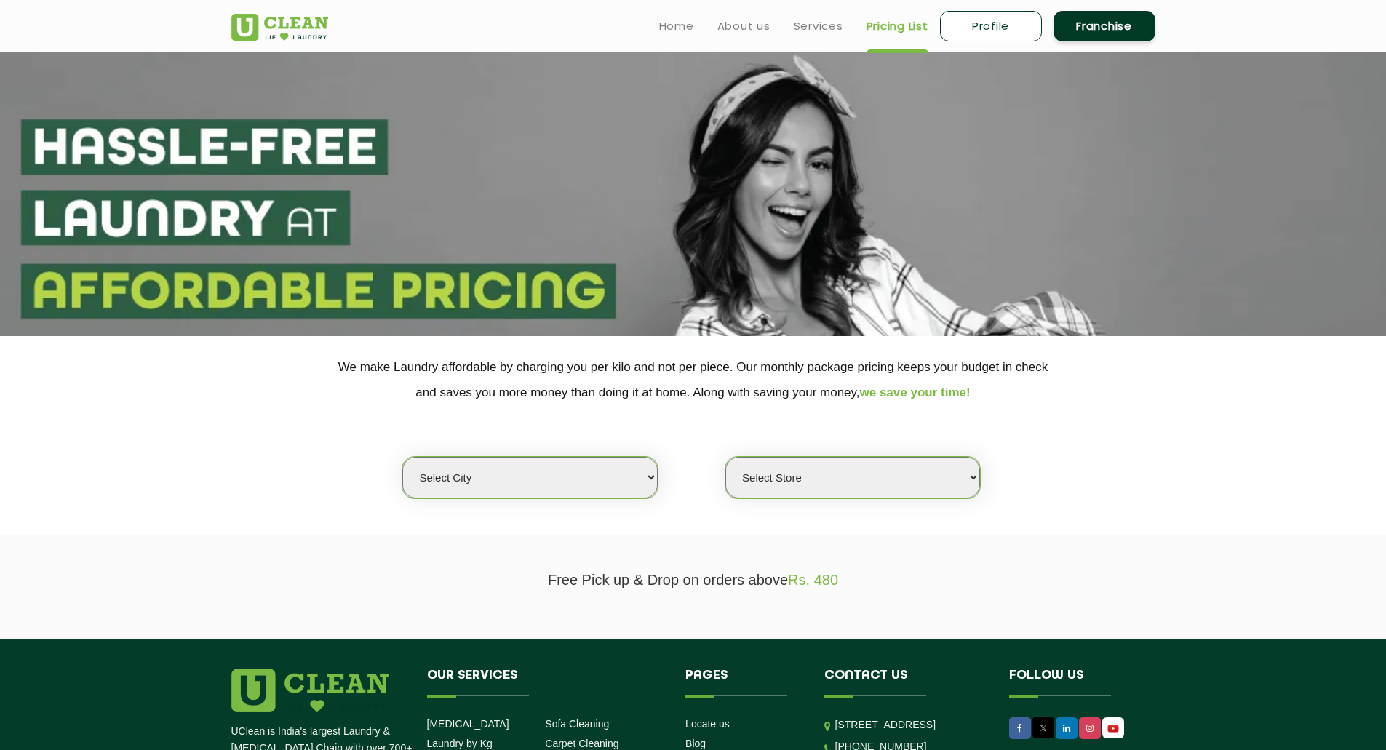
click at [591, 480] on select "Select city [GEOGRAPHIC_DATA] [GEOGRAPHIC_DATA] [GEOGRAPHIC_DATA] [GEOGRAPHIC_D…" at bounding box center [529, 477] width 255 height 41
select select "2"
click at [402, 457] on select "Select city Aalo Abu Dhabi Agartala Agra Ahmedabad Akola Aligarh Alwar - UClean…" at bounding box center [529, 477] width 255 height 41
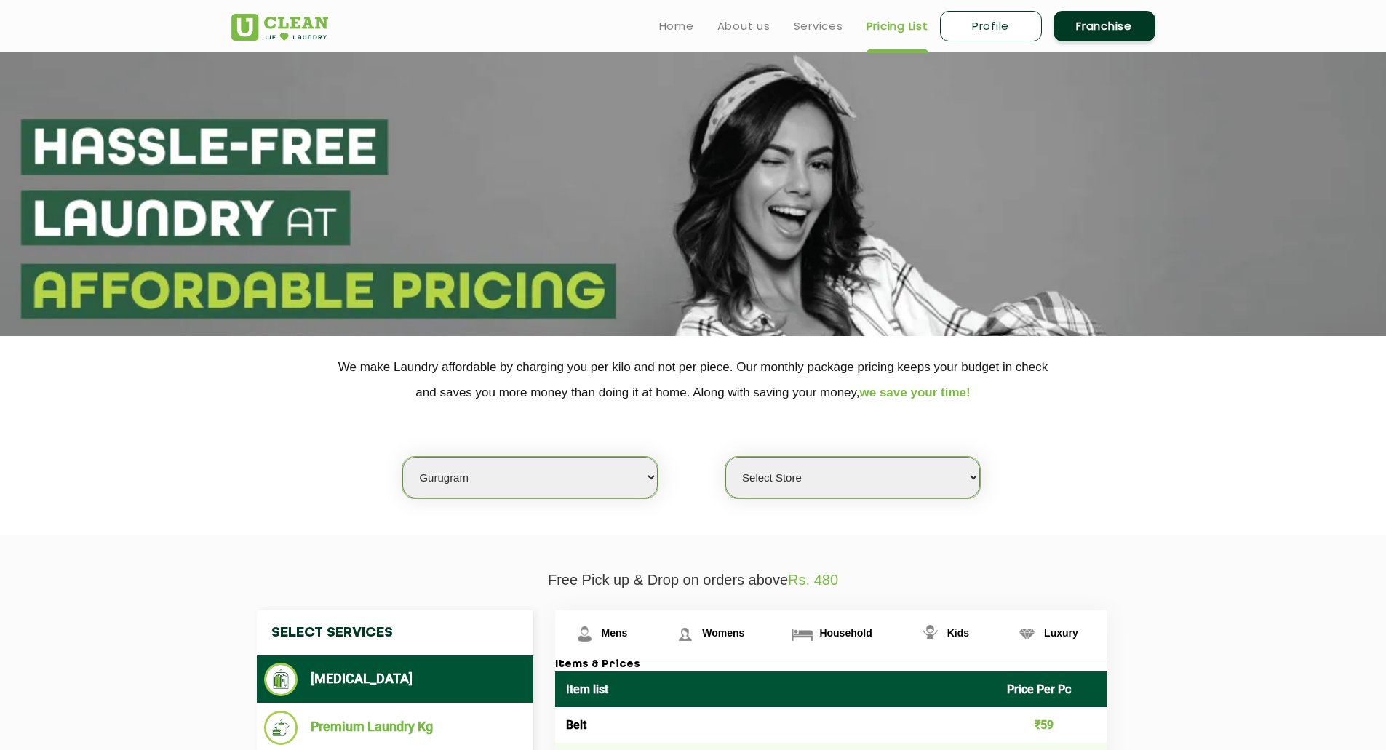
click at [860, 476] on select "Select Store UClean Sector 47 UClean Gurgaon Sector 66 UClean Sun City Gurgaon …" at bounding box center [852, 477] width 255 height 41
select select "431"
click at [725, 457] on select "Select Store UClean Sector 47 UClean Gurgaon Sector 66 UClean Sun City Gurgaon …" at bounding box center [852, 477] width 255 height 41
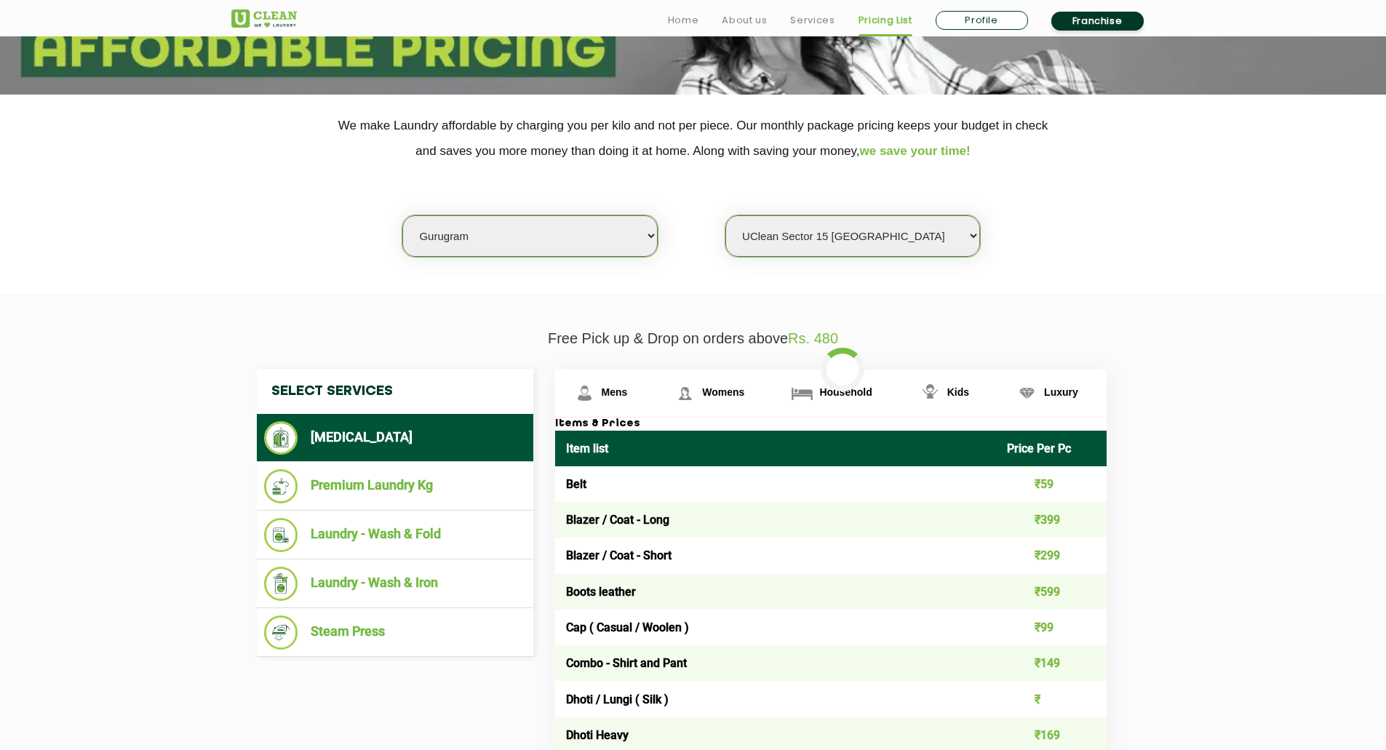
scroll to position [242, 0]
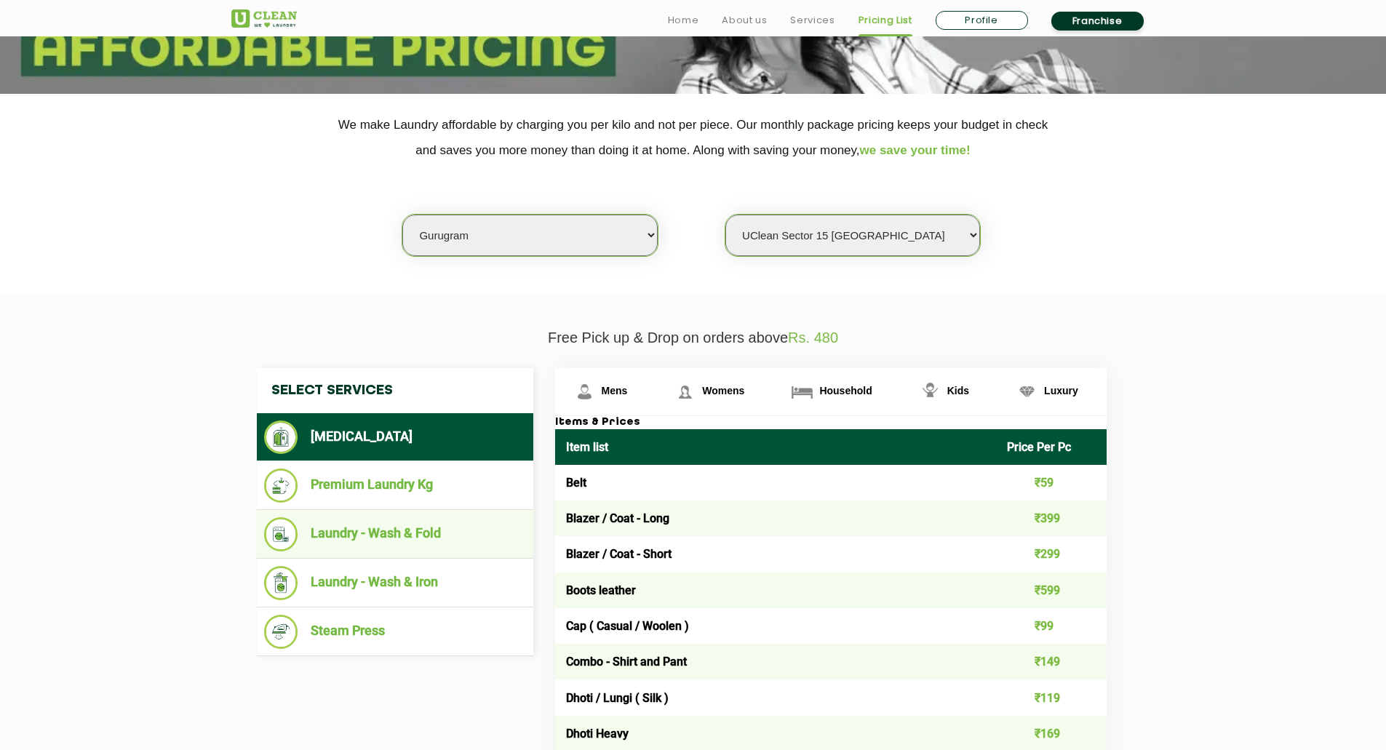
click at [395, 525] on li "Laundry - Wash & Fold" at bounding box center [395, 534] width 262 height 34
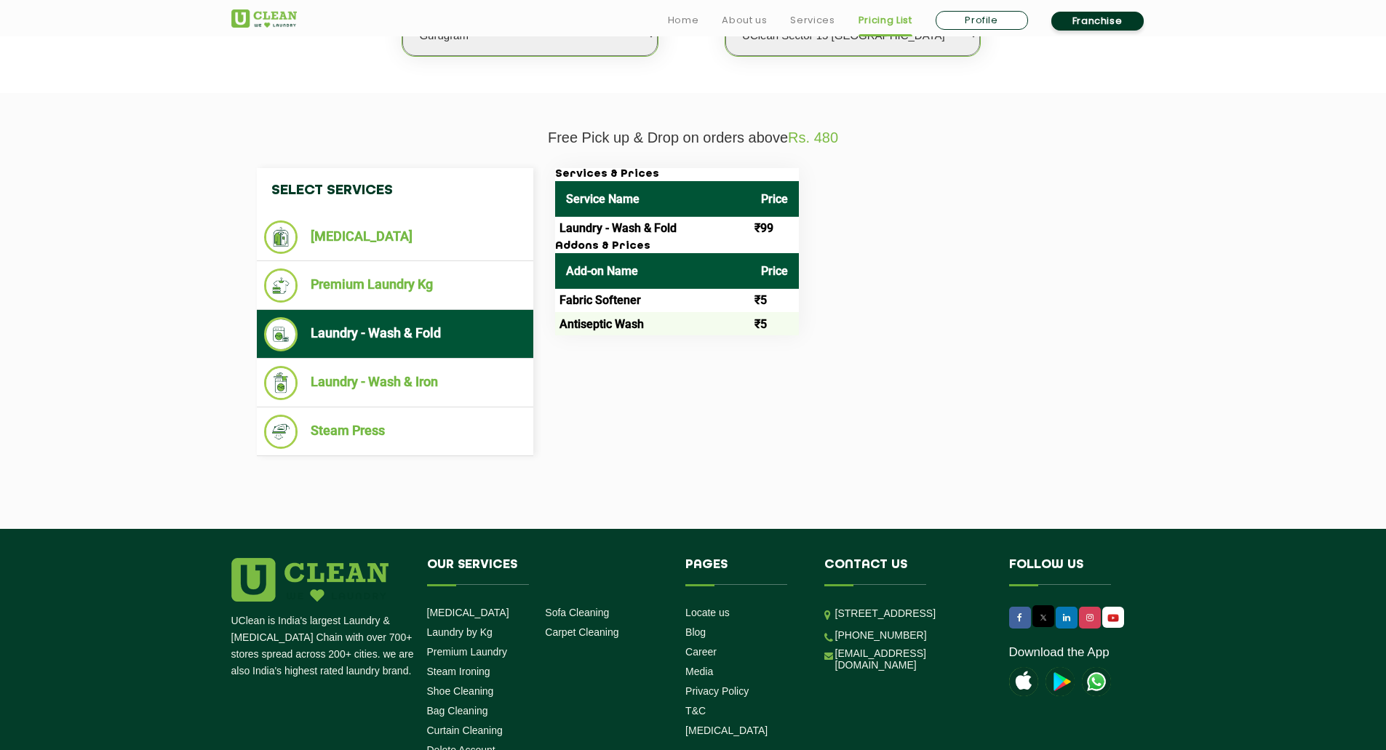
scroll to position [569, 0]
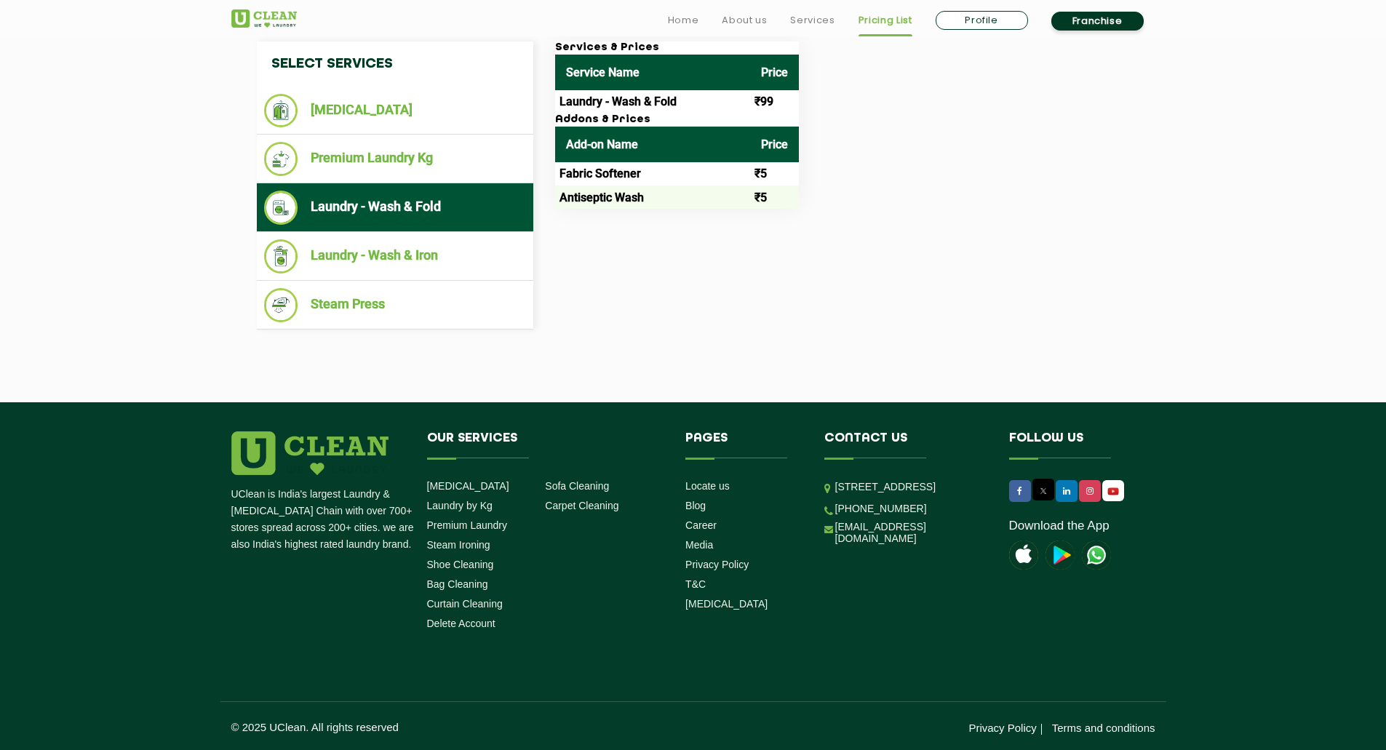
click at [826, 352] on section "Free Pick up & Drop on orders above Rs. 480 Select Services Dry Cleaning Premiu…" at bounding box center [693, 185] width 1386 height 436
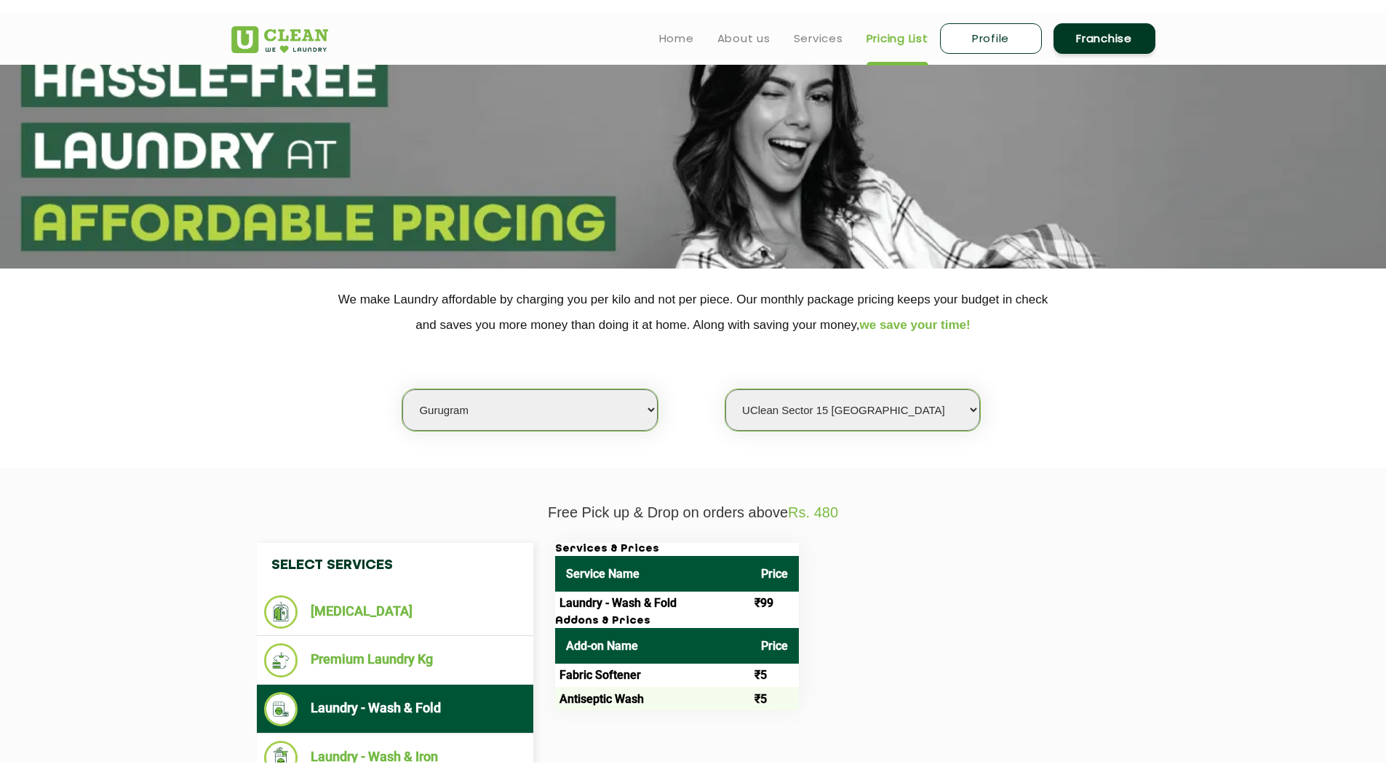
scroll to position [0, 0]
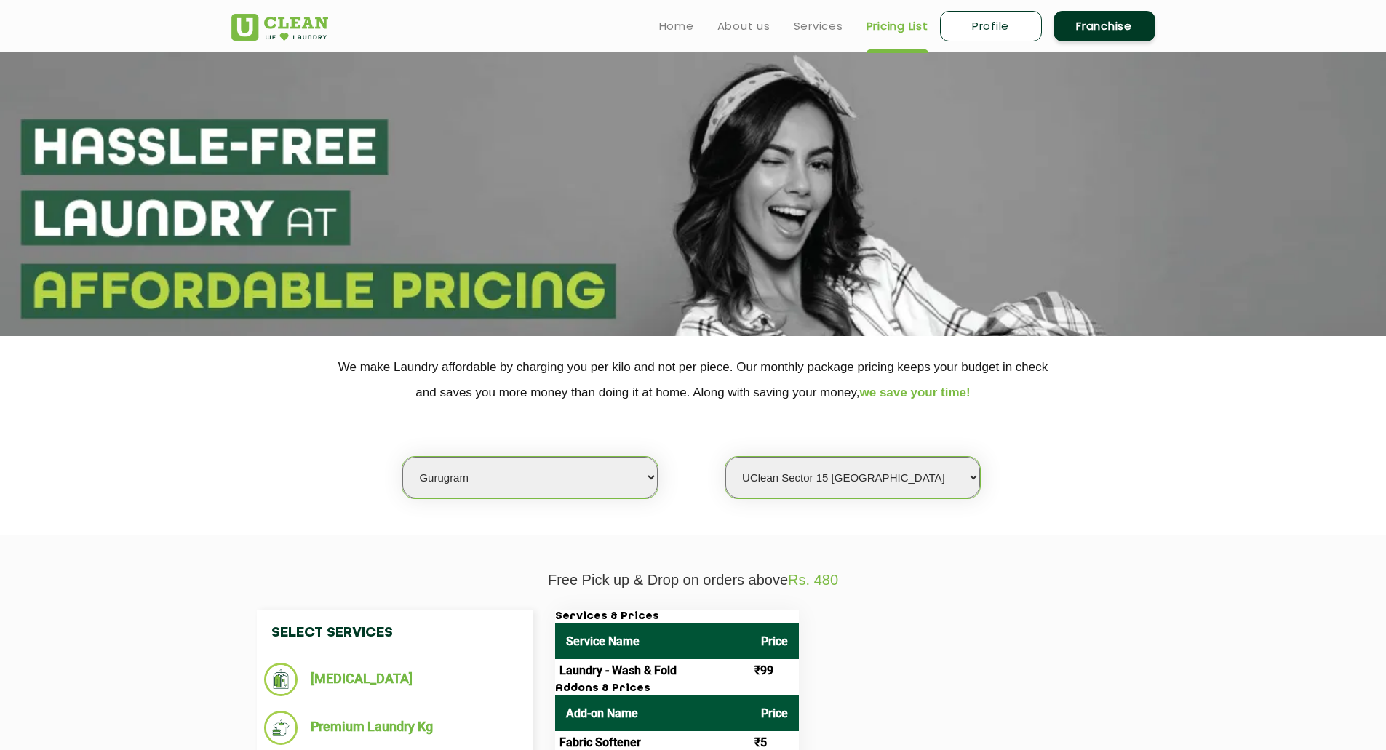
click at [993, 29] on link "Profile" at bounding box center [991, 26] width 102 height 31
select select
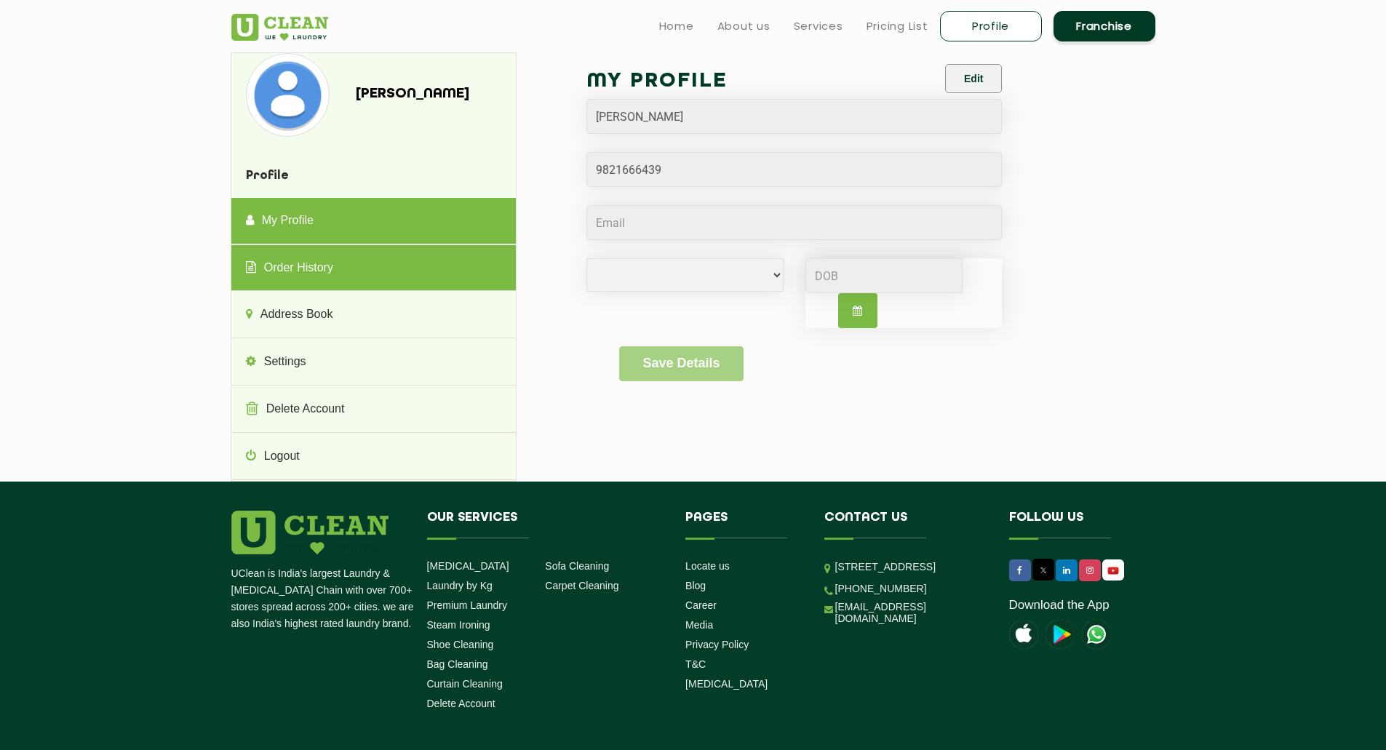
click at [292, 265] on link "Order History" at bounding box center [373, 268] width 284 height 47
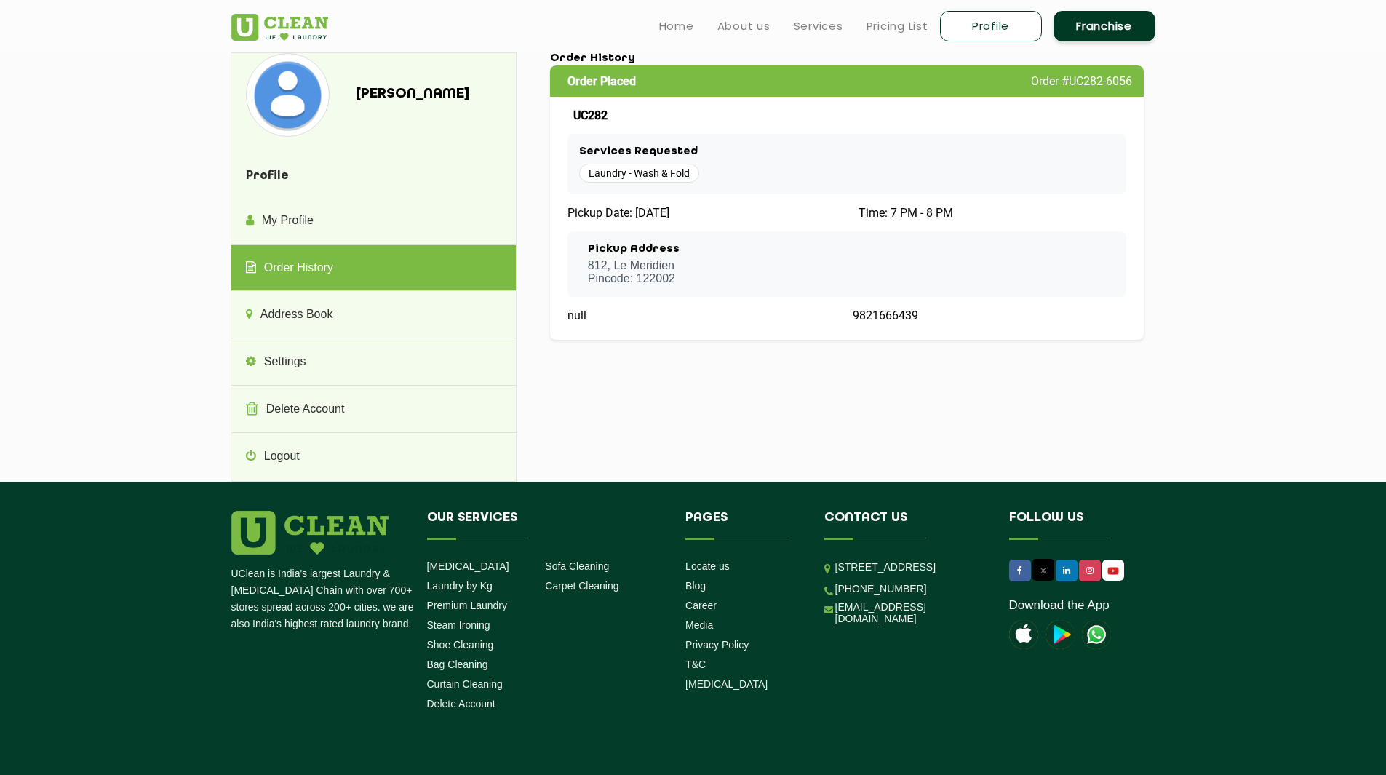
click at [532, 172] on div "Maksym Rogowski Profile My Profile Order History Address Book Settings Delete A…" at bounding box center [385, 266] width 308 height 429
click at [1091, 76] on span "Order #UC282-6056" at bounding box center [1081, 81] width 101 height 14
click at [824, 31] on link "Services" at bounding box center [818, 25] width 49 height 17
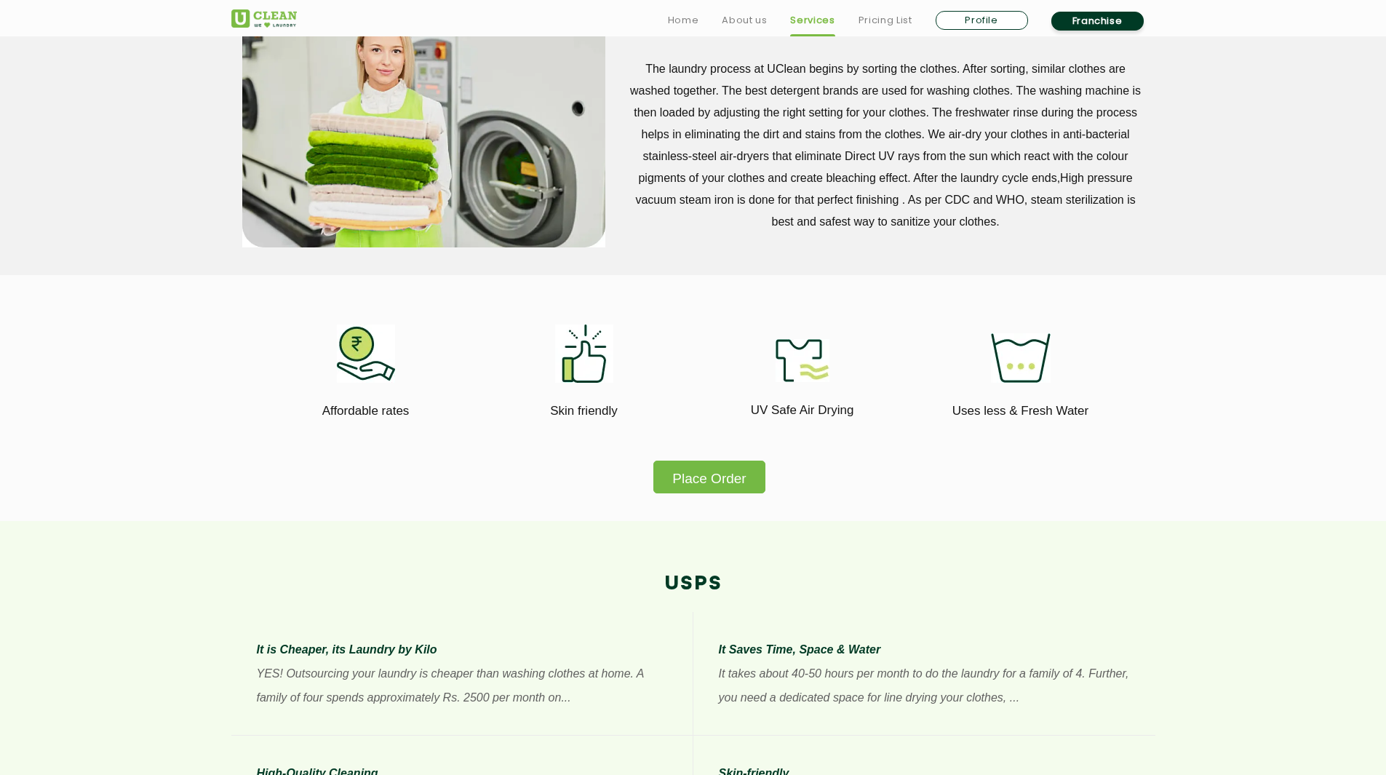
scroll to position [646, 0]
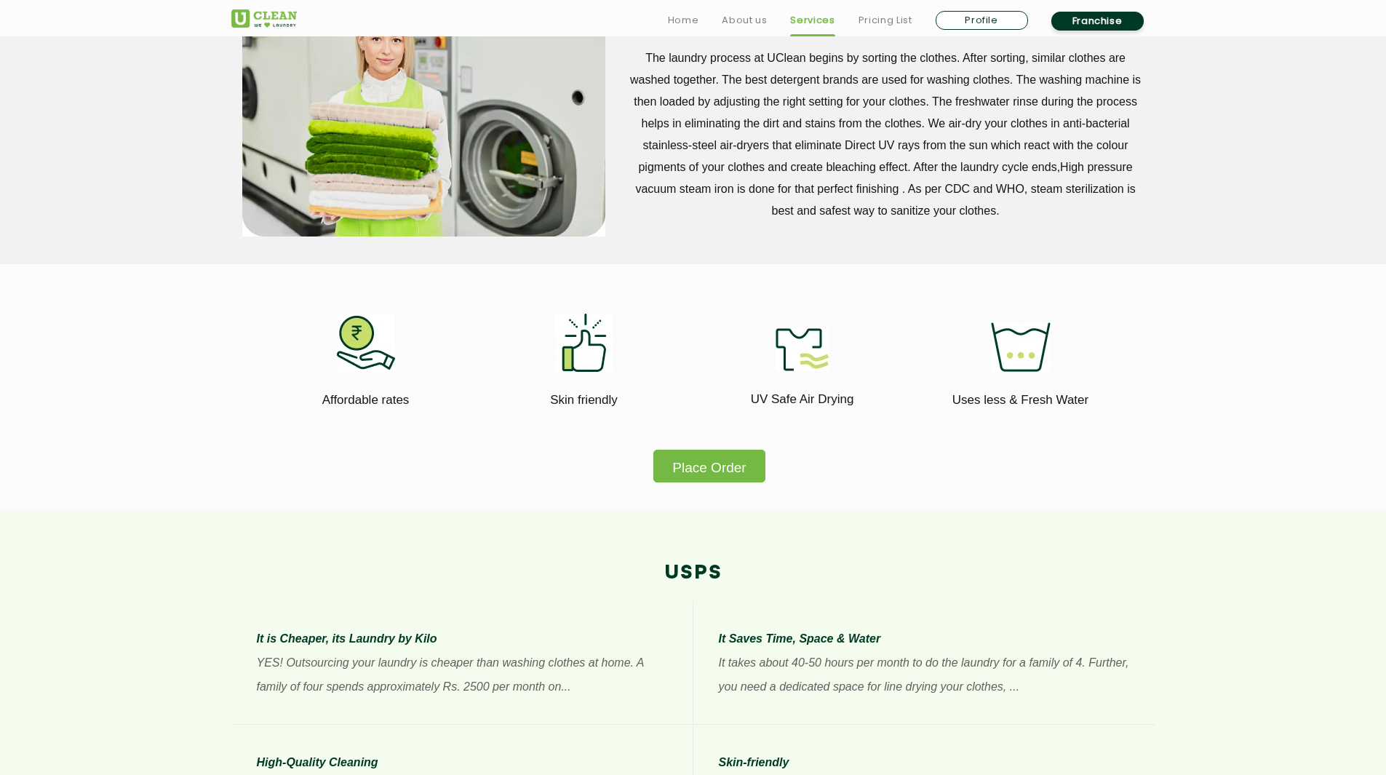
click at [676, 454] on button "Place Order" at bounding box center [708, 466] width 111 height 33
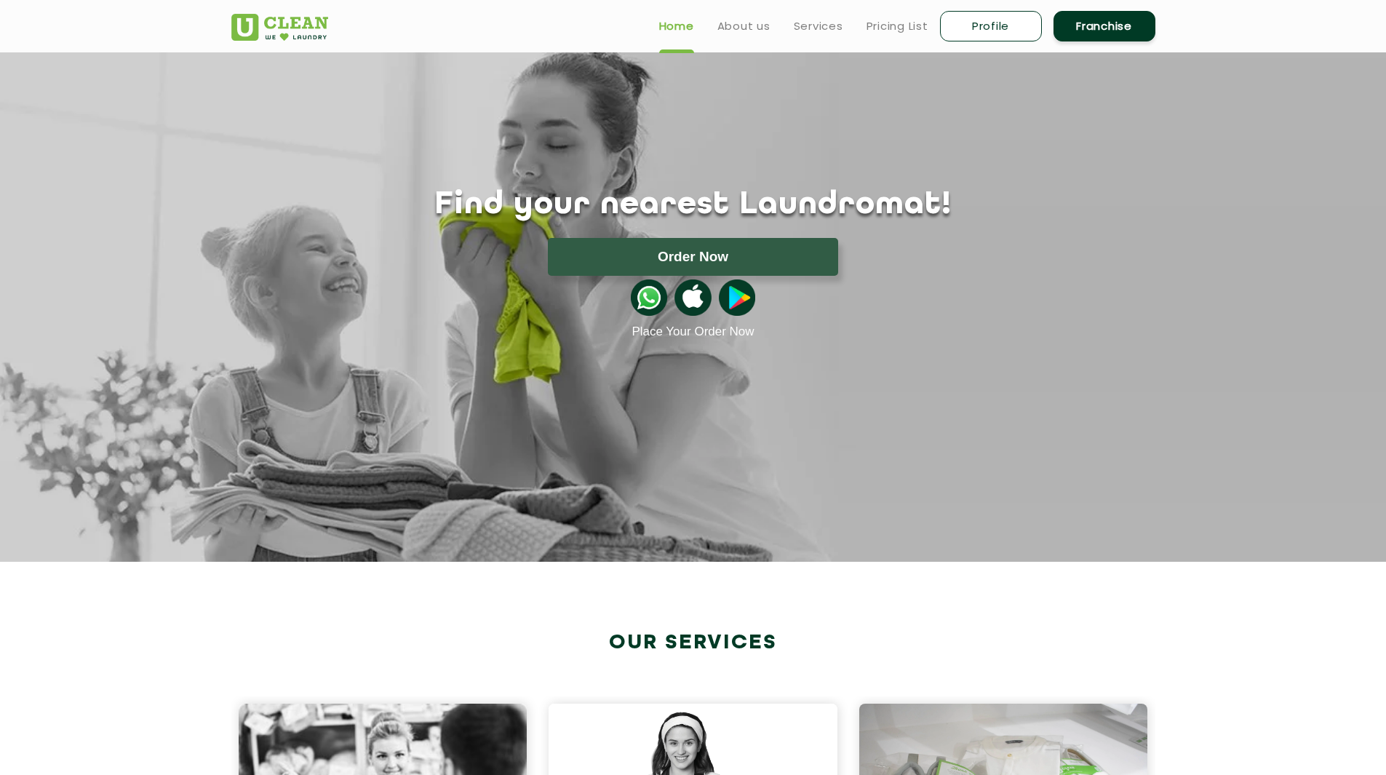
click at [714, 260] on button "Order Now" at bounding box center [693, 257] width 290 height 38
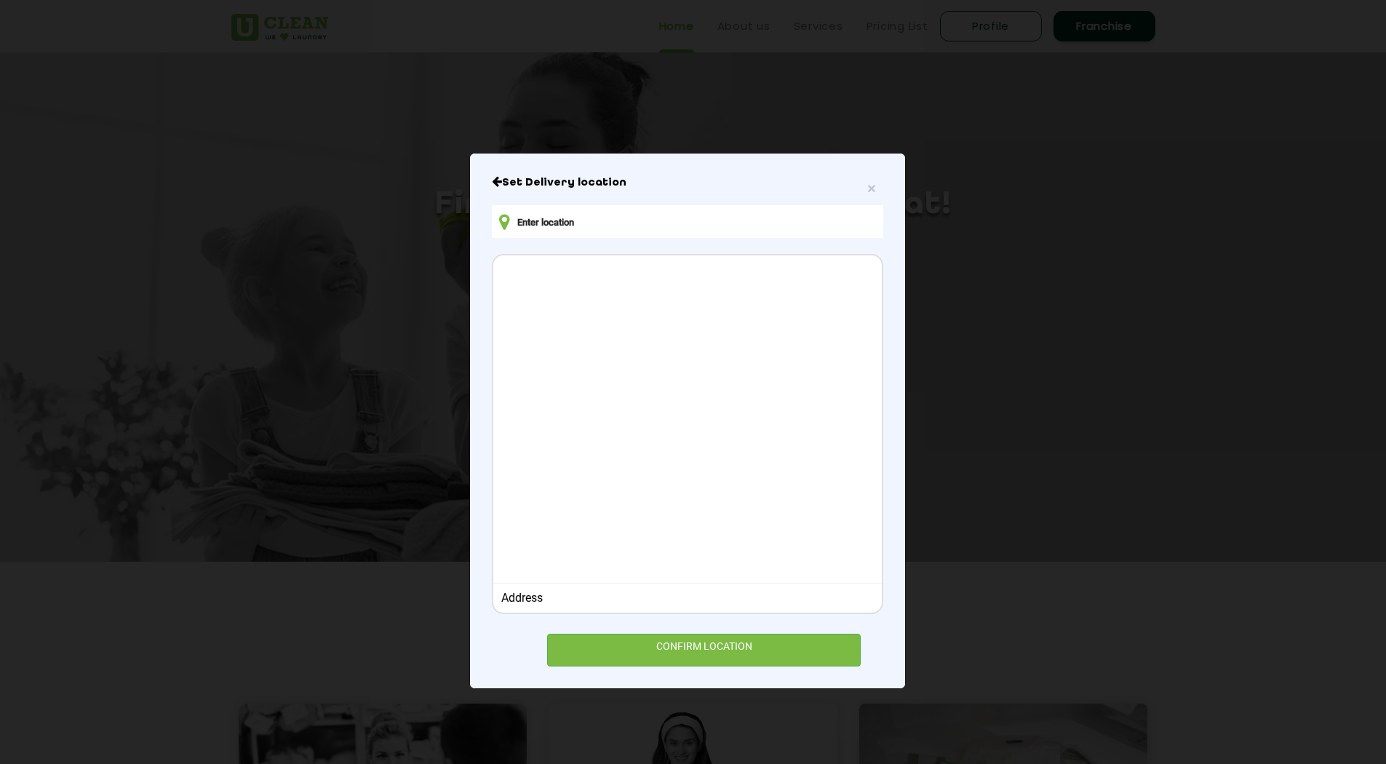
click at [607, 588] on div "Address" at bounding box center [687, 598] width 388 height 30
click at [607, 593] on div "Address" at bounding box center [687, 598] width 373 height 14
click at [560, 607] on div "Address" at bounding box center [687, 598] width 388 height 30
click at [566, 230] on input "text" at bounding box center [687, 221] width 391 height 33
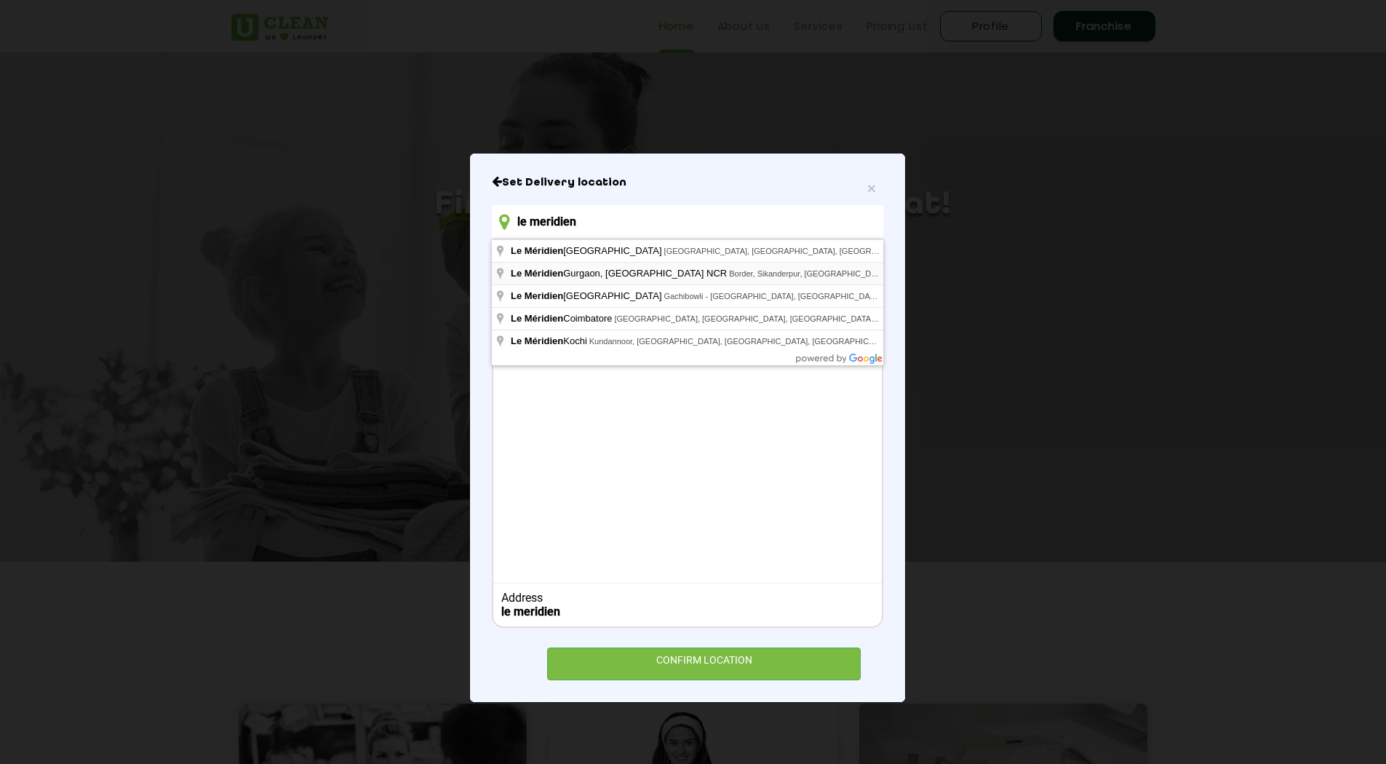
type input "Le Méridien Gurgaon, Delhi NCR, Border, Sikanderpur, Sector 26, Gurugram, Harya…"
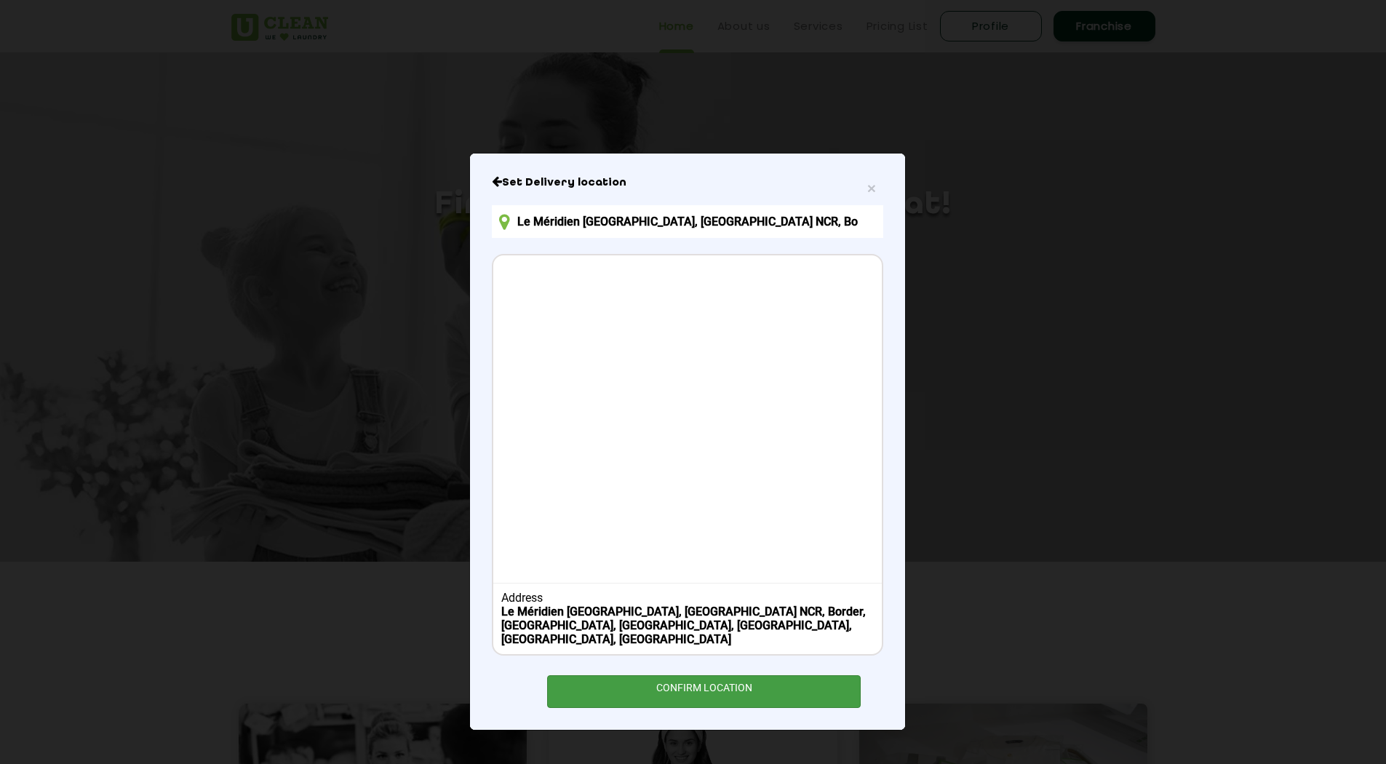
click at [705, 681] on div "CONFIRM LOCATION" at bounding box center [704, 691] width 314 height 33
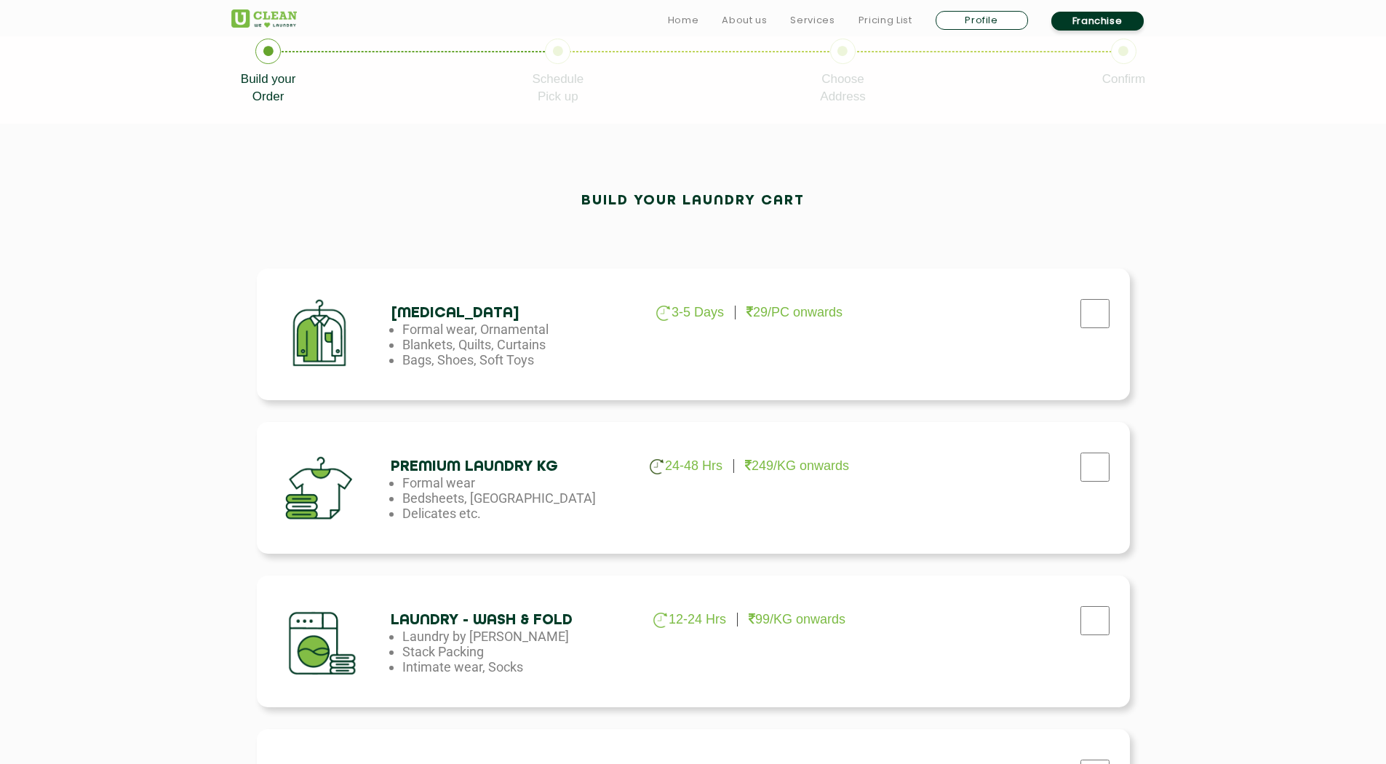
scroll to position [359, 0]
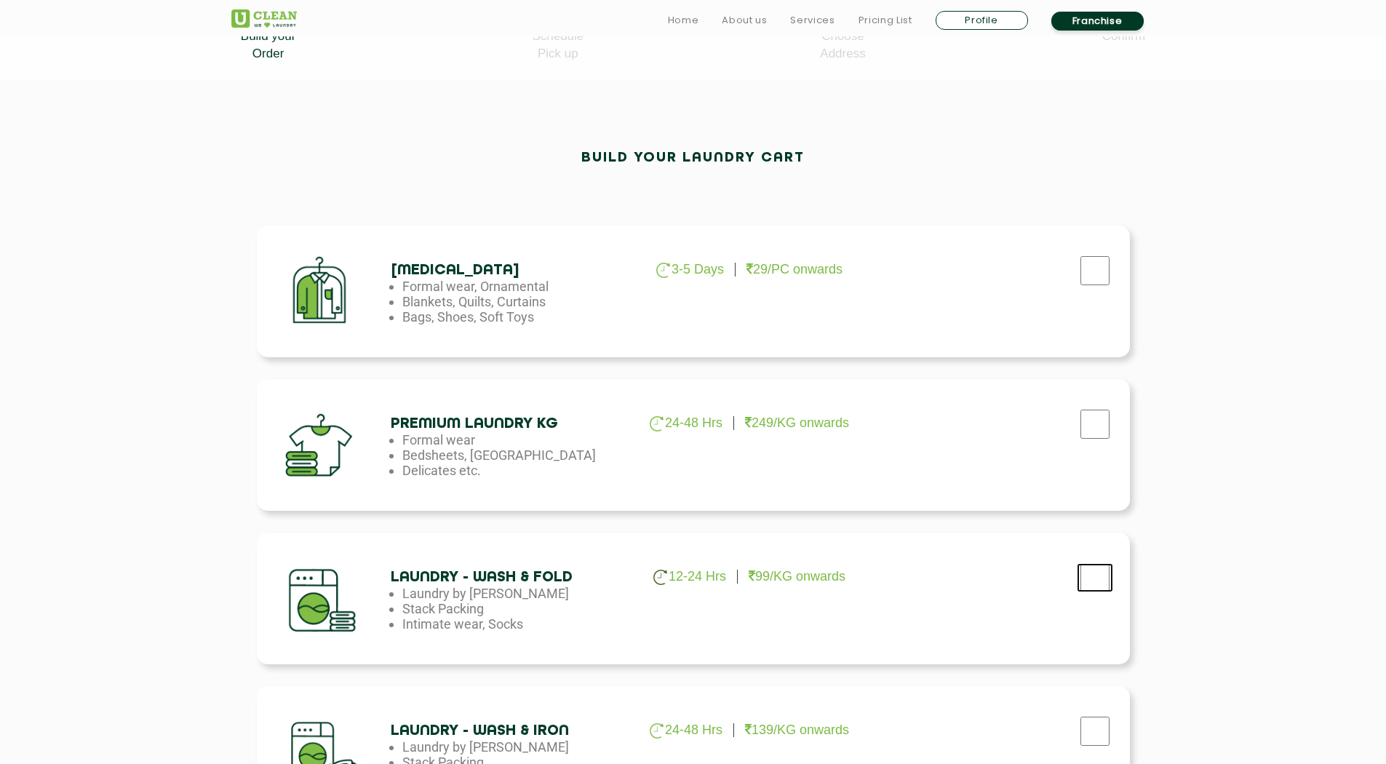
click at [1098, 579] on input "checkbox" at bounding box center [1095, 577] width 36 height 29
checkbox input "true"
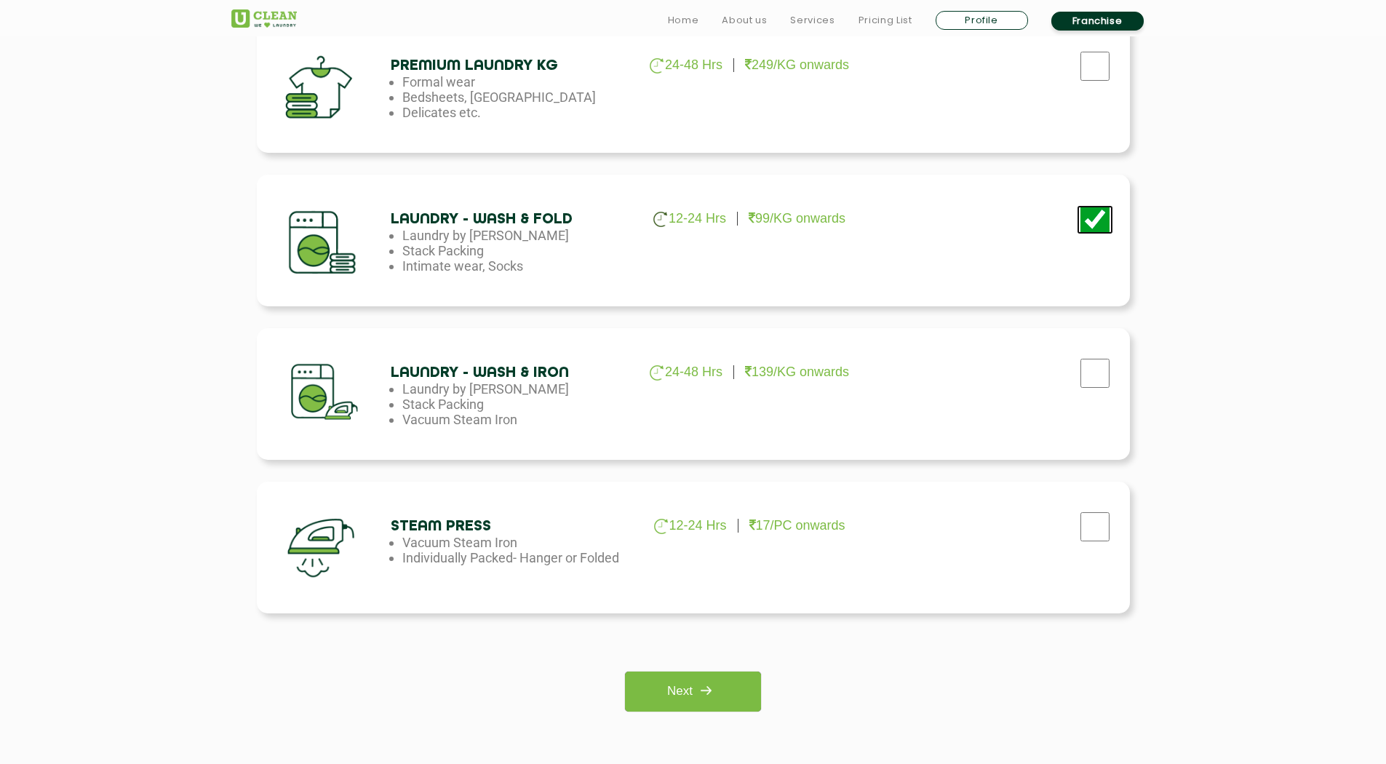
scroll to position [725, 0]
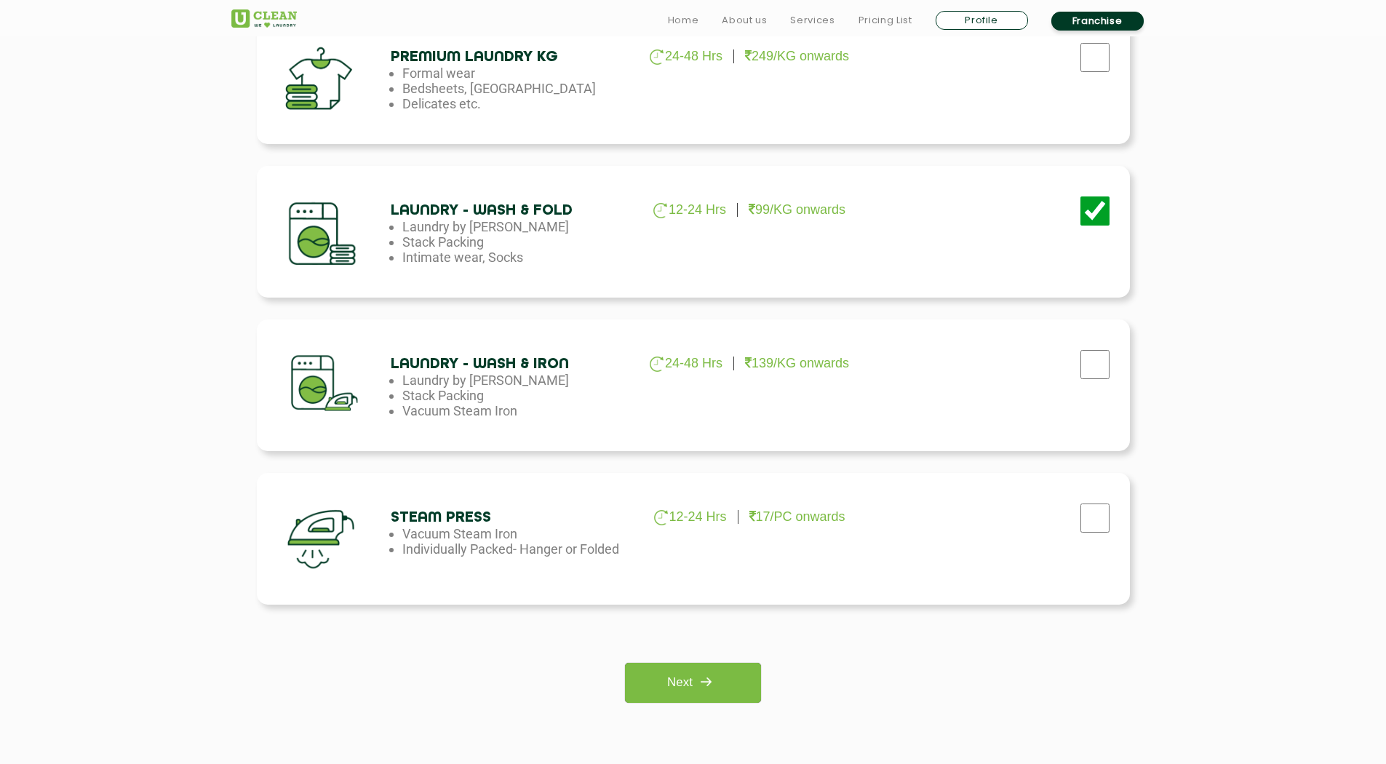
click at [699, 713] on div "Dry Cleaning 3-5 Days 29/PC onwards Formal wear, Ornamental Blankets, Quilts, C…" at bounding box center [693, 269] width 946 height 909
click at [673, 682] on link "Next" at bounding box center [693, 683] width 136 height 40
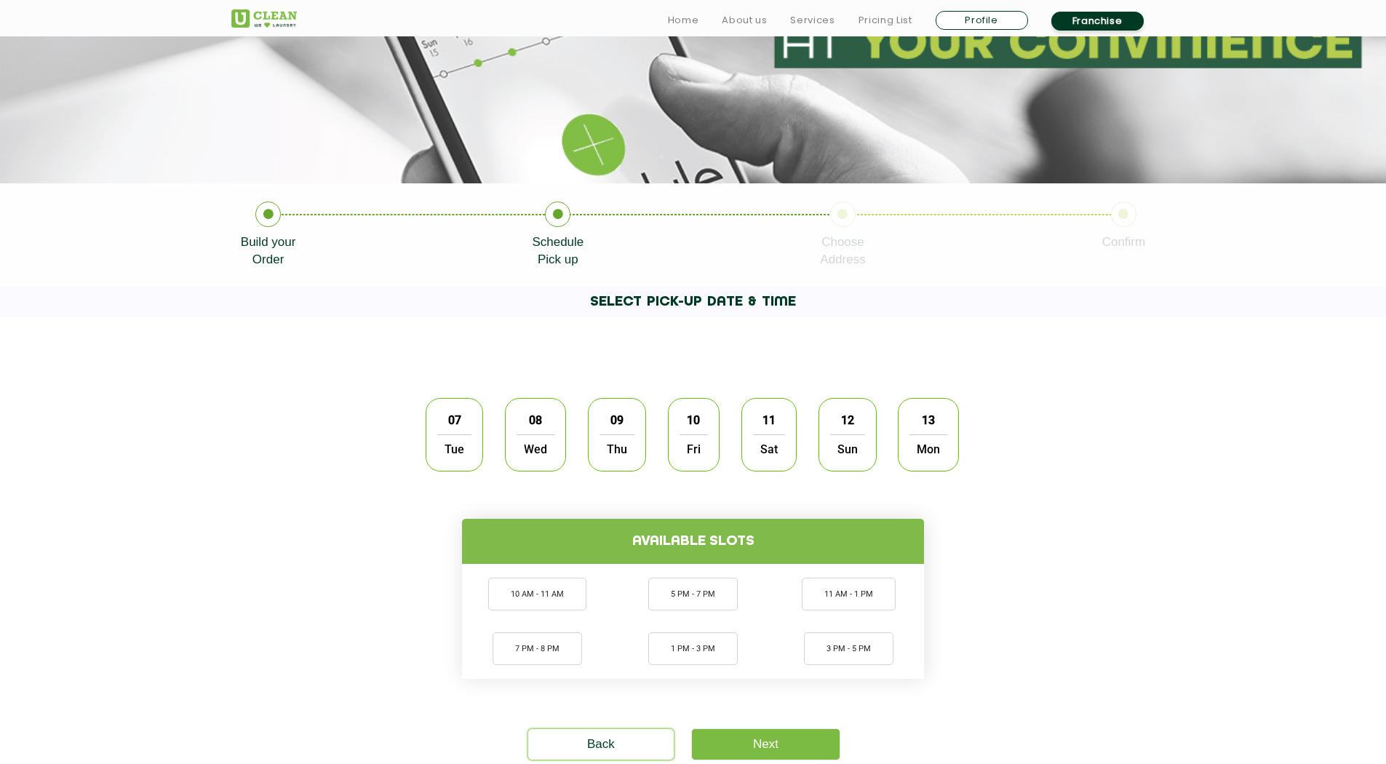
click at [627, 431] on span "09" at bounding box center [617, 420] width 28 height 28
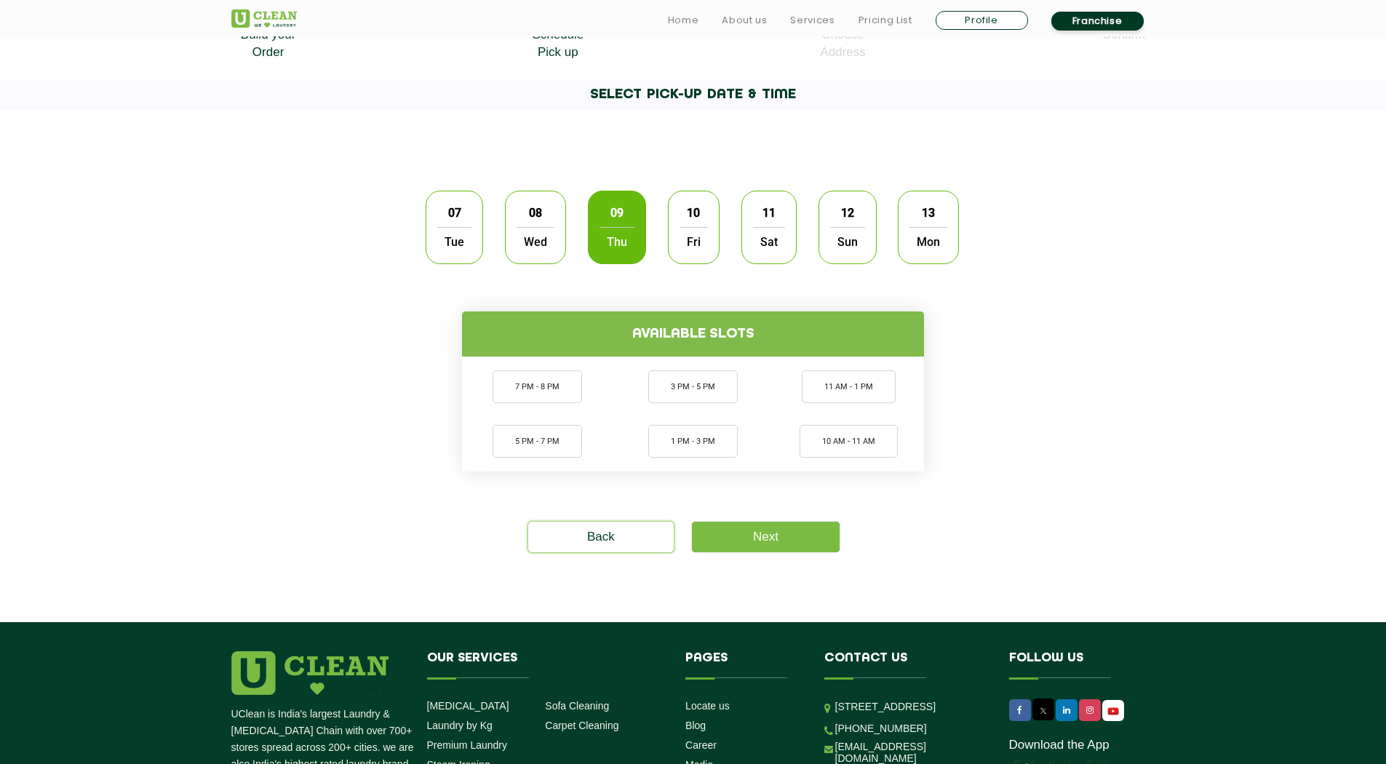
scroll to position [361, 0]
click at [834, 211] on span "12" at bounding box center [848, 212] width 28 height 28
click at [463, 230] on span "Tue" at bounding box center [454, 240] width 34 height 29
click at [454, 232] on span "Tue" at bounding box center [454, 240] width 34 height 29
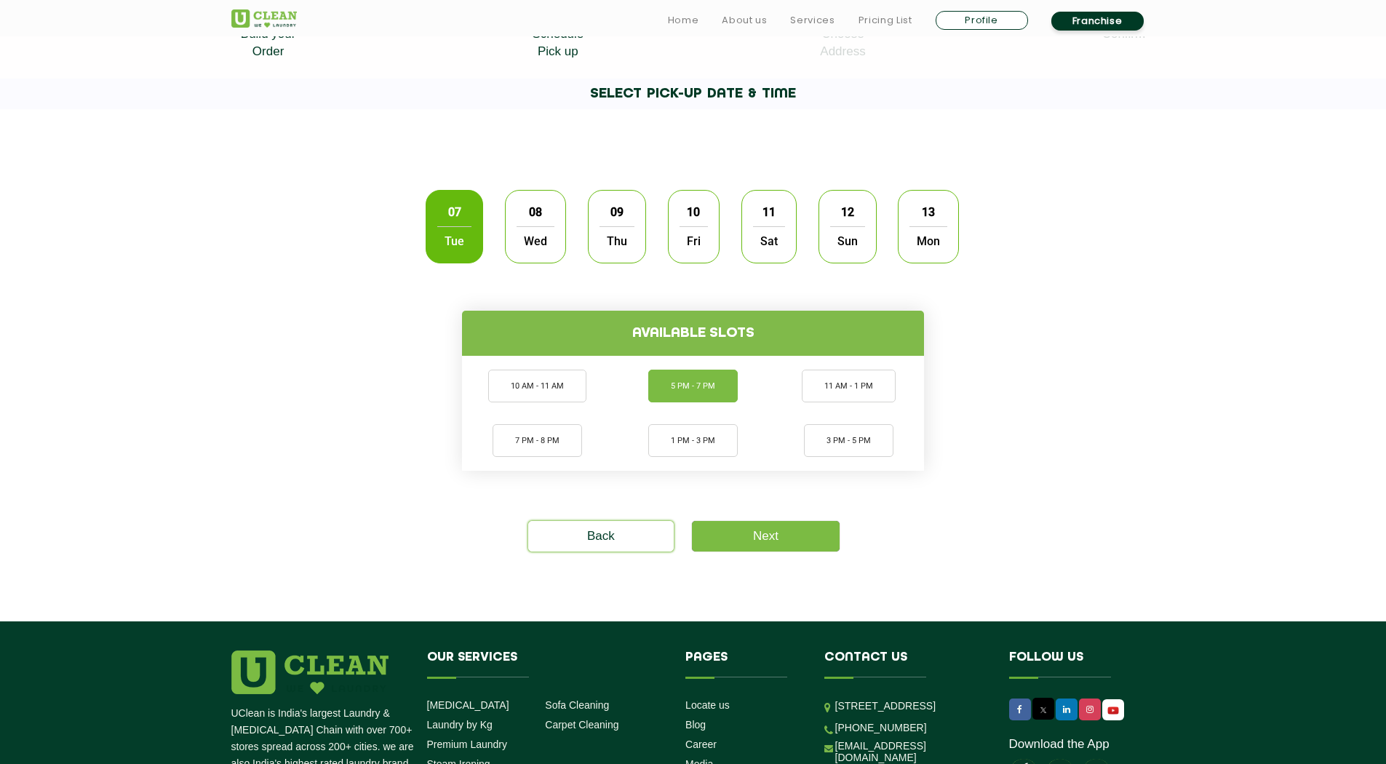
click at [706, 380] on li "5 PM - 7 PM" at bounding box center [692, 386] width 89 height 33
click at [798, 541] on link "Next" at bounding box center [766, 536] width 148 height 31
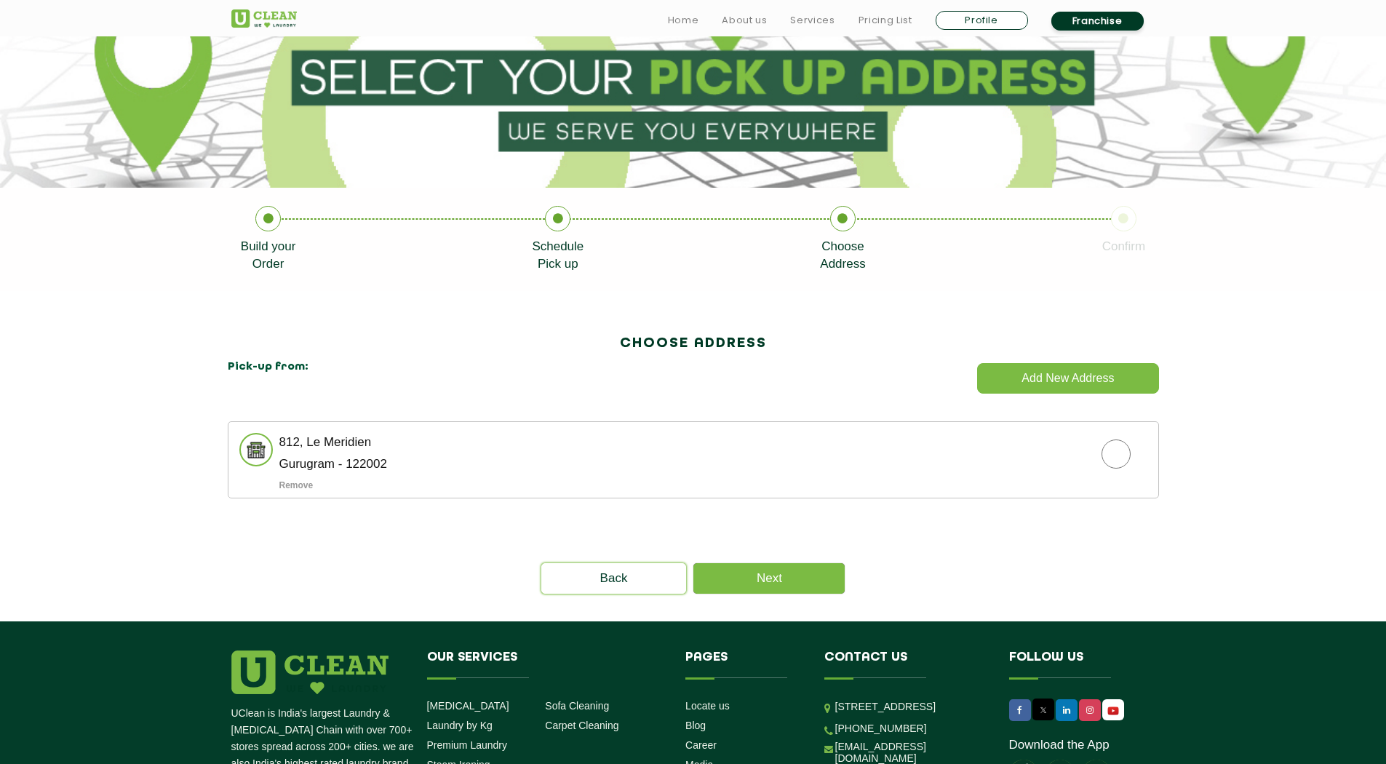
scroll to position [151, 0]
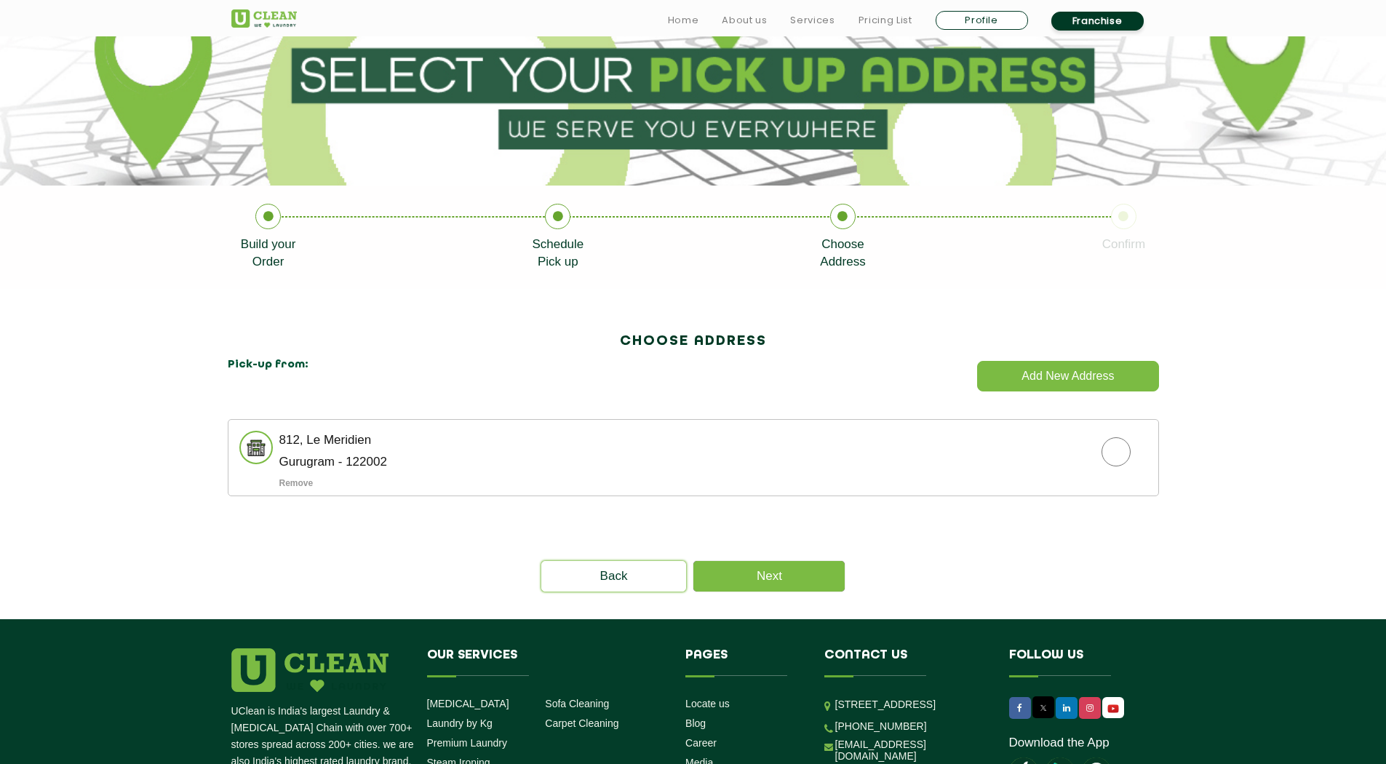
click at [944, 477] on li "812, Le Meridien Gurugram - 122002 Remove" at bounding box center [693, 457] width 931 height 77
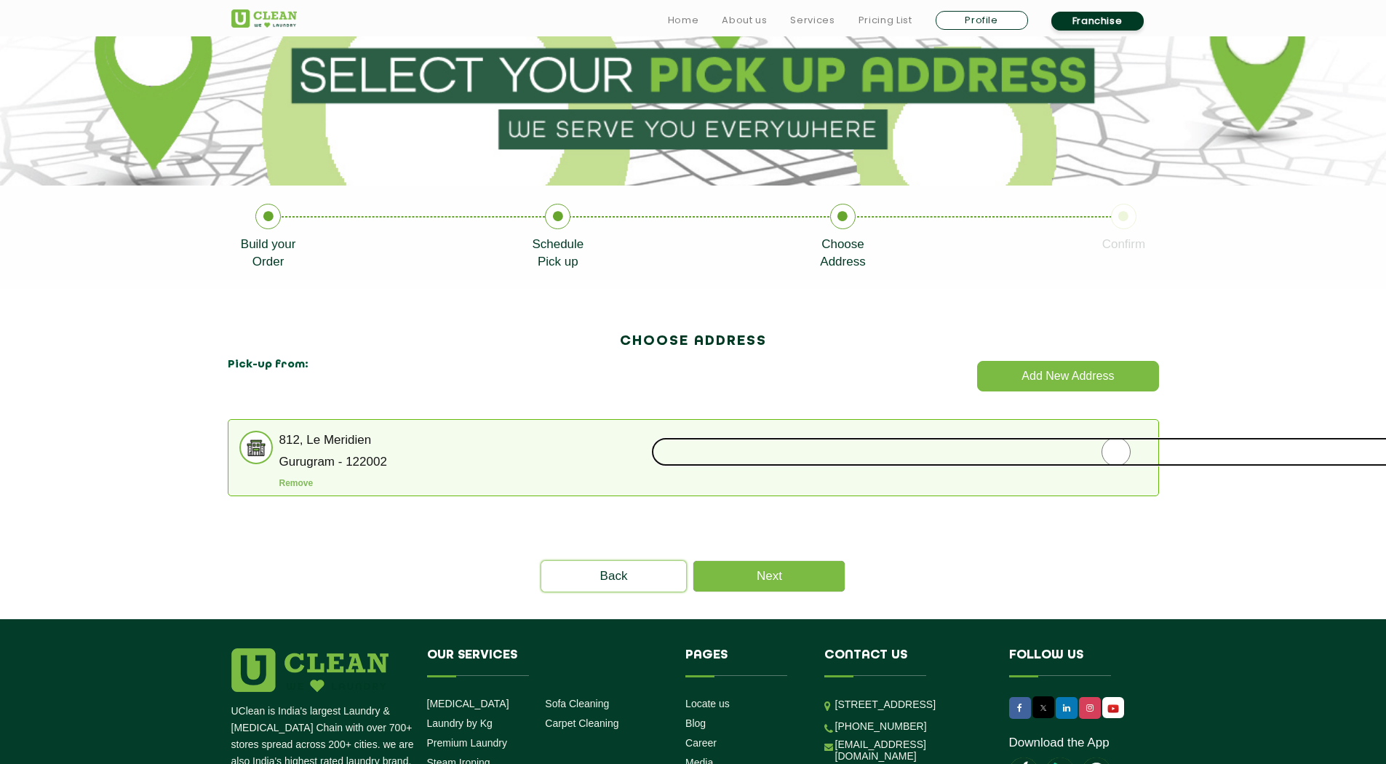
click at [1117, 439] on input "radio" at bounding box center [1116, 451] width 930 height 29
radio input "true"
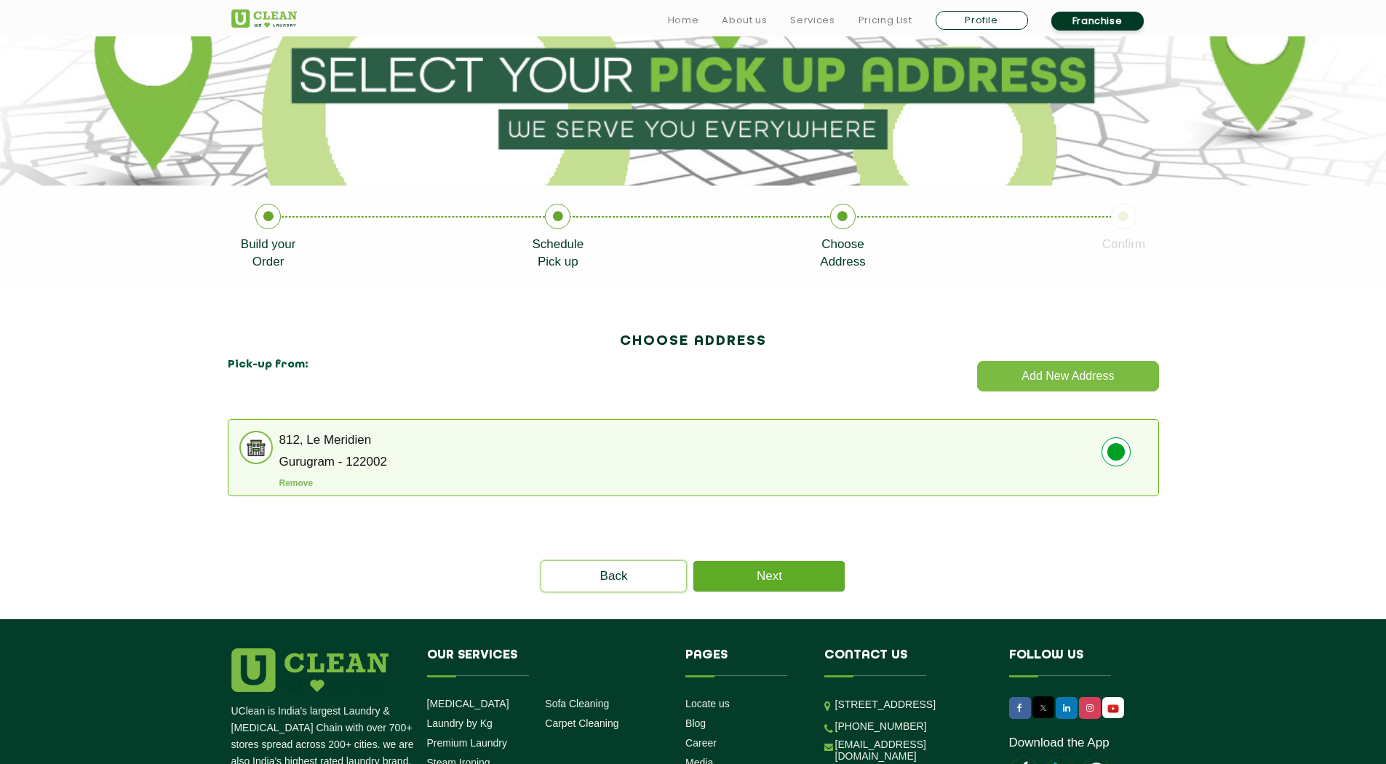
click at [785, 576] on link "Next" at bounding box center [768, 576] width 151 height 31
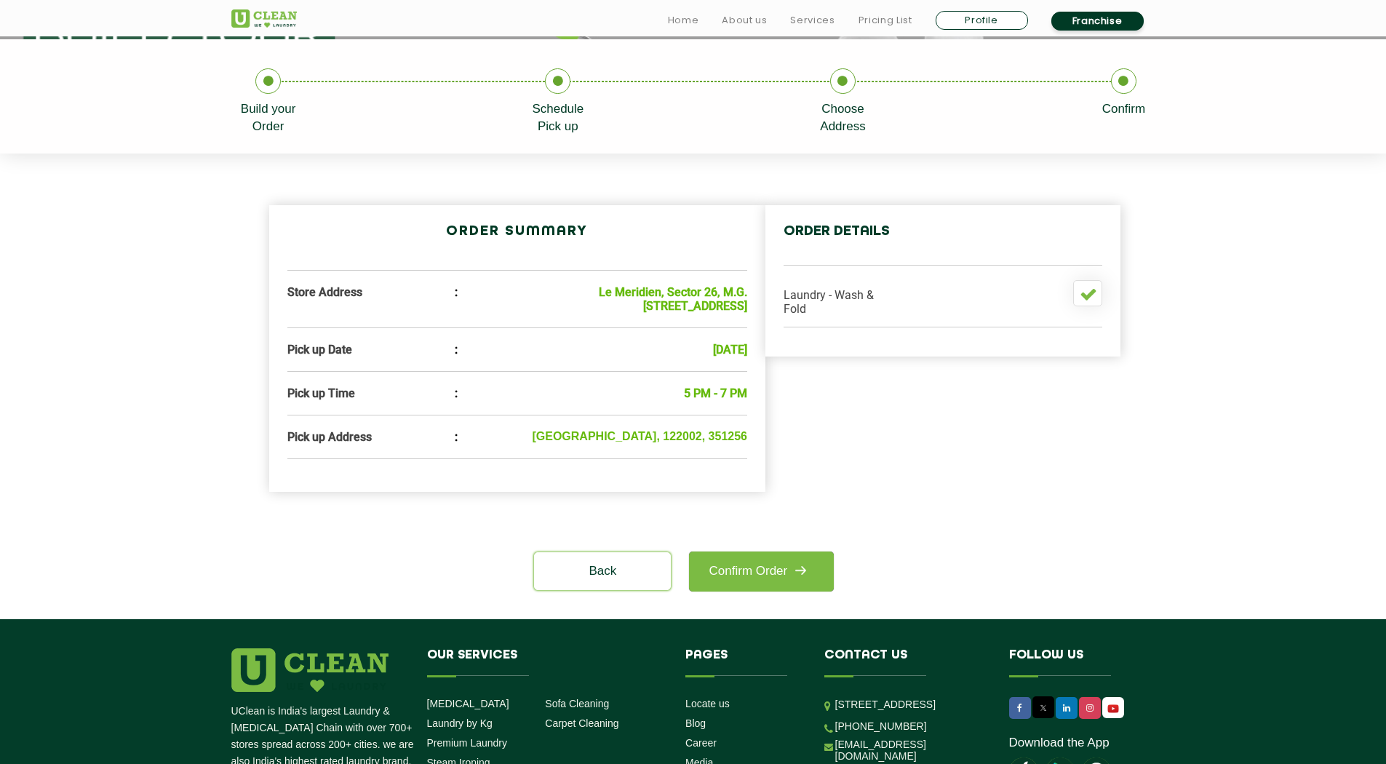
scroll to position [298, 0]
click at [770, 591] on link "Confirm Order" at bounding box center [761, 571] width 144 height 40
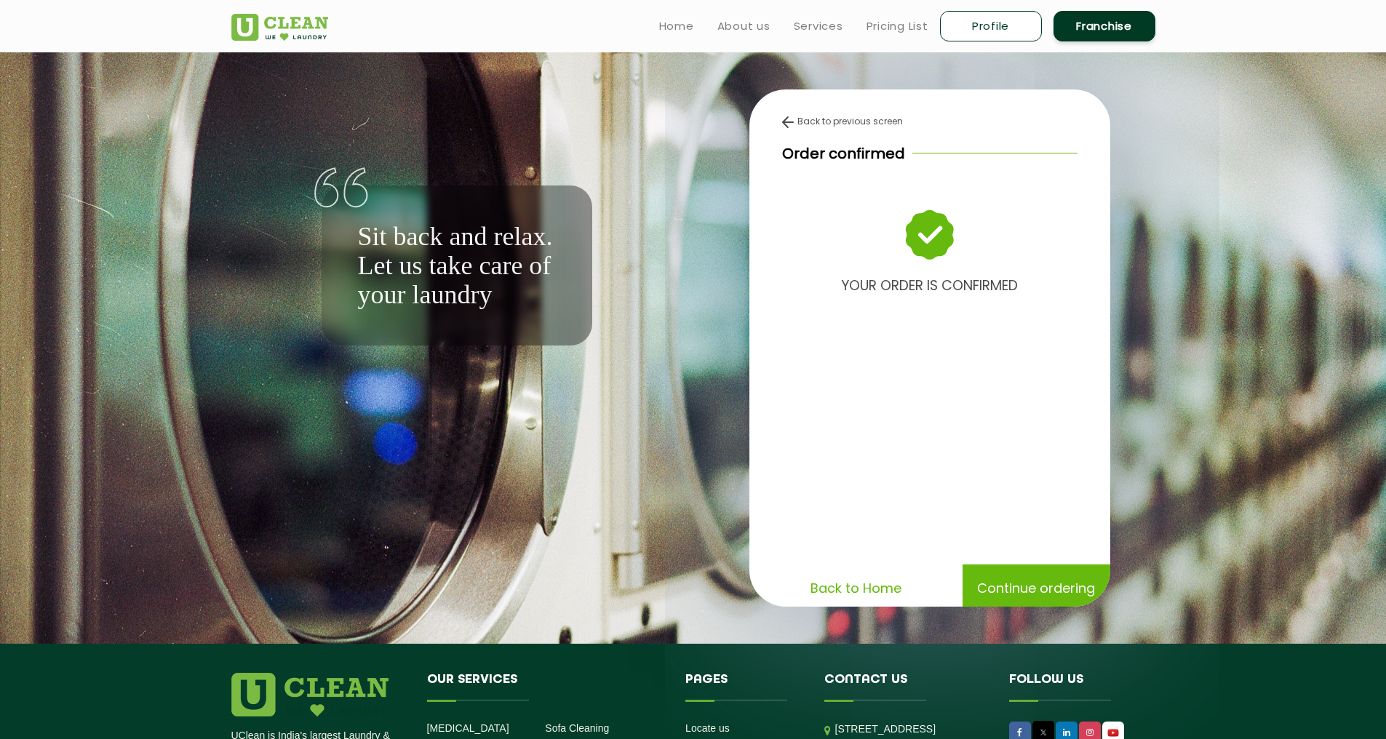
click at [967, 23] on link "Profile" at bounding box center [991, 26] width 102 height 31
select select
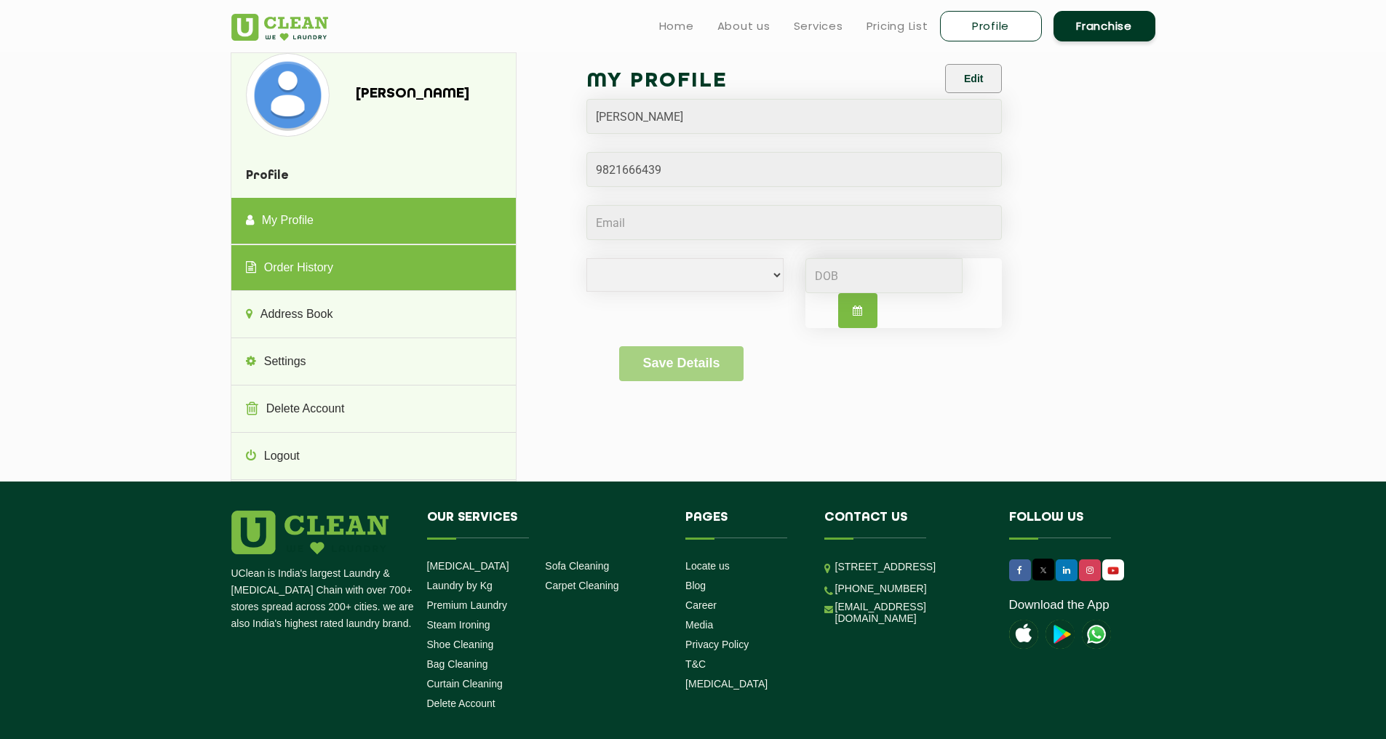
click at [354, 268] on link "Order History" at bounding box center [373, 268] width 284 height 47
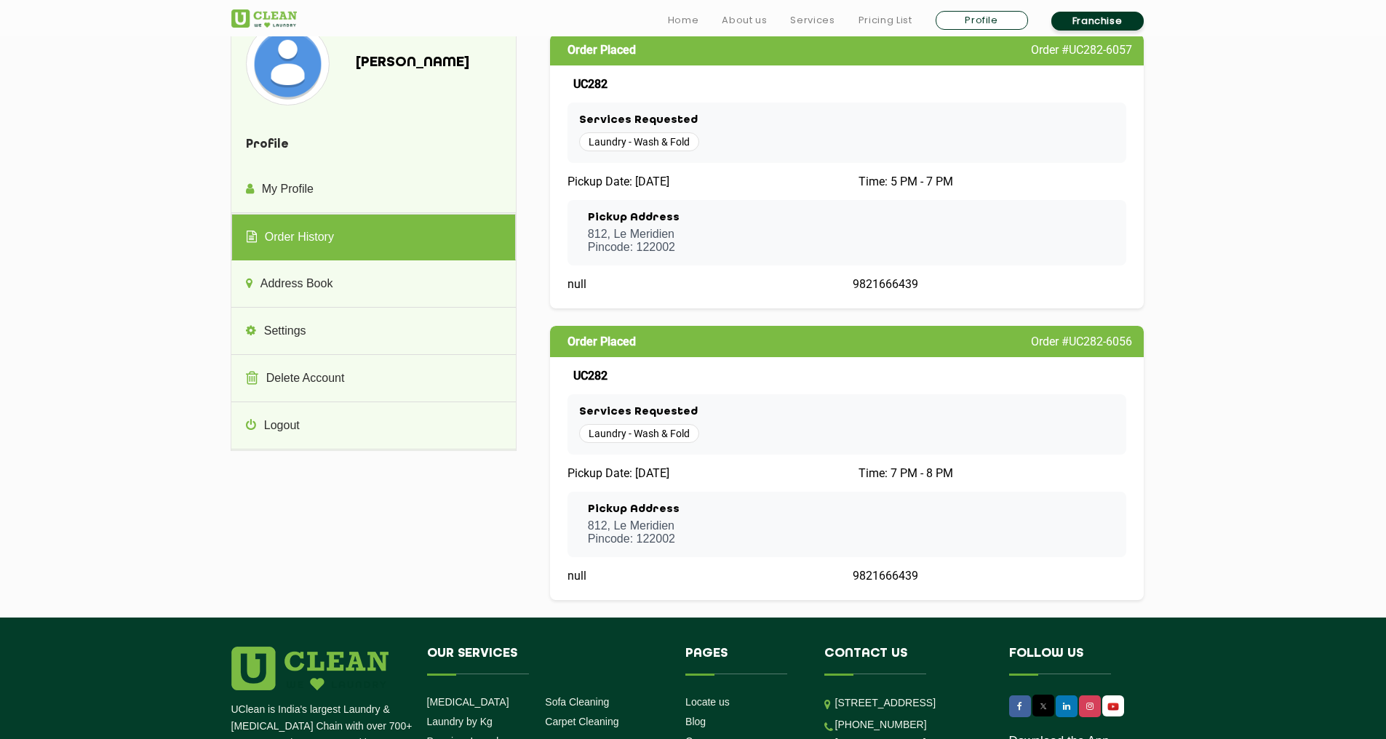
scroll to position [32, 0]
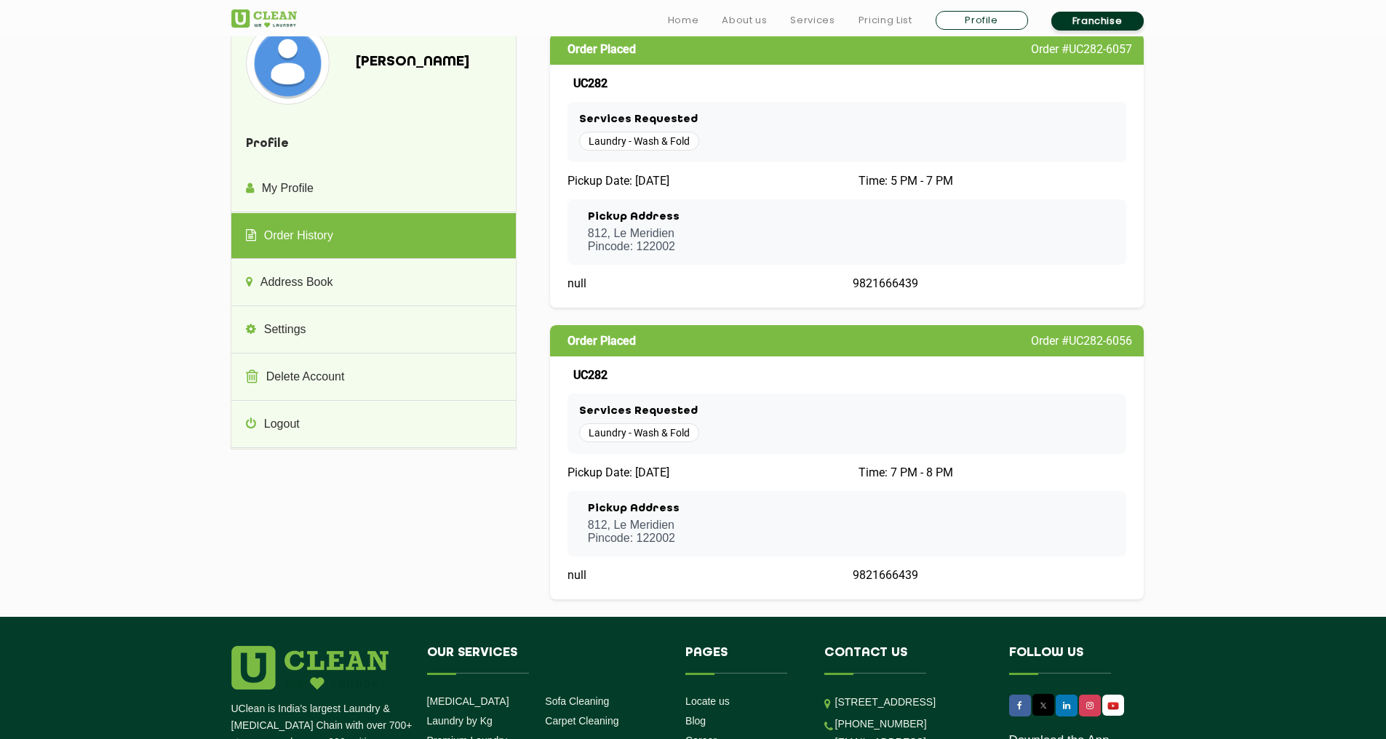
click at [1267, 95] on section "Maksym Rogowski Profile My Profile Order History Address Book Settings Delete A…" at bounding box center [693, 318] width 1386 height 597
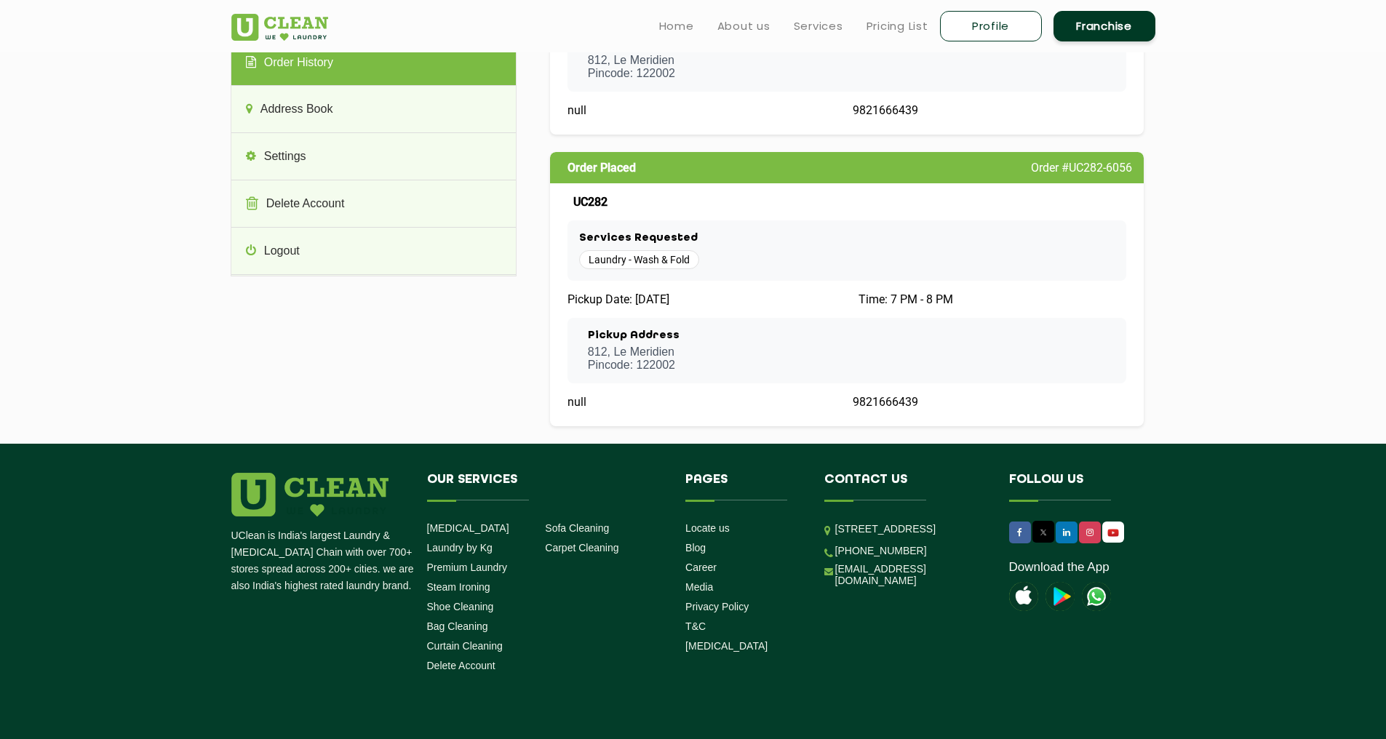
scroll to position [0, 0]
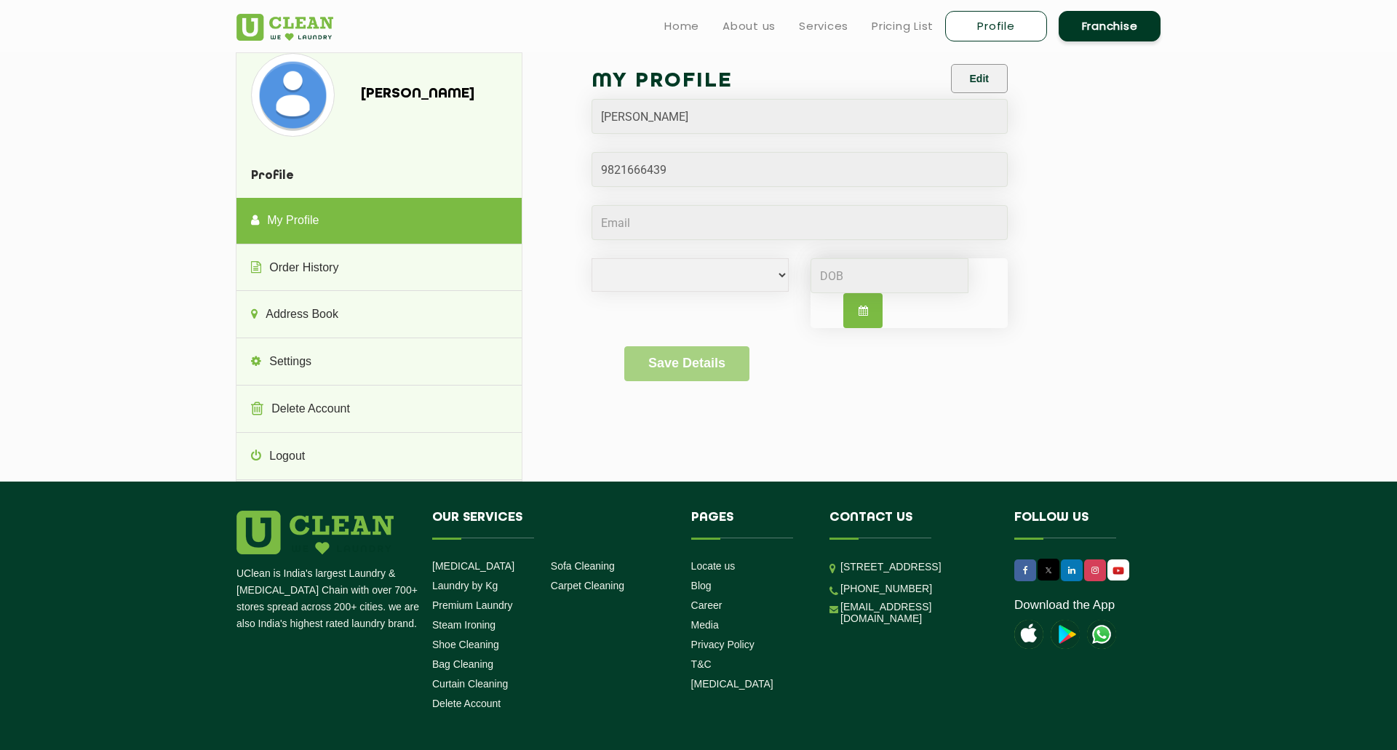
select select
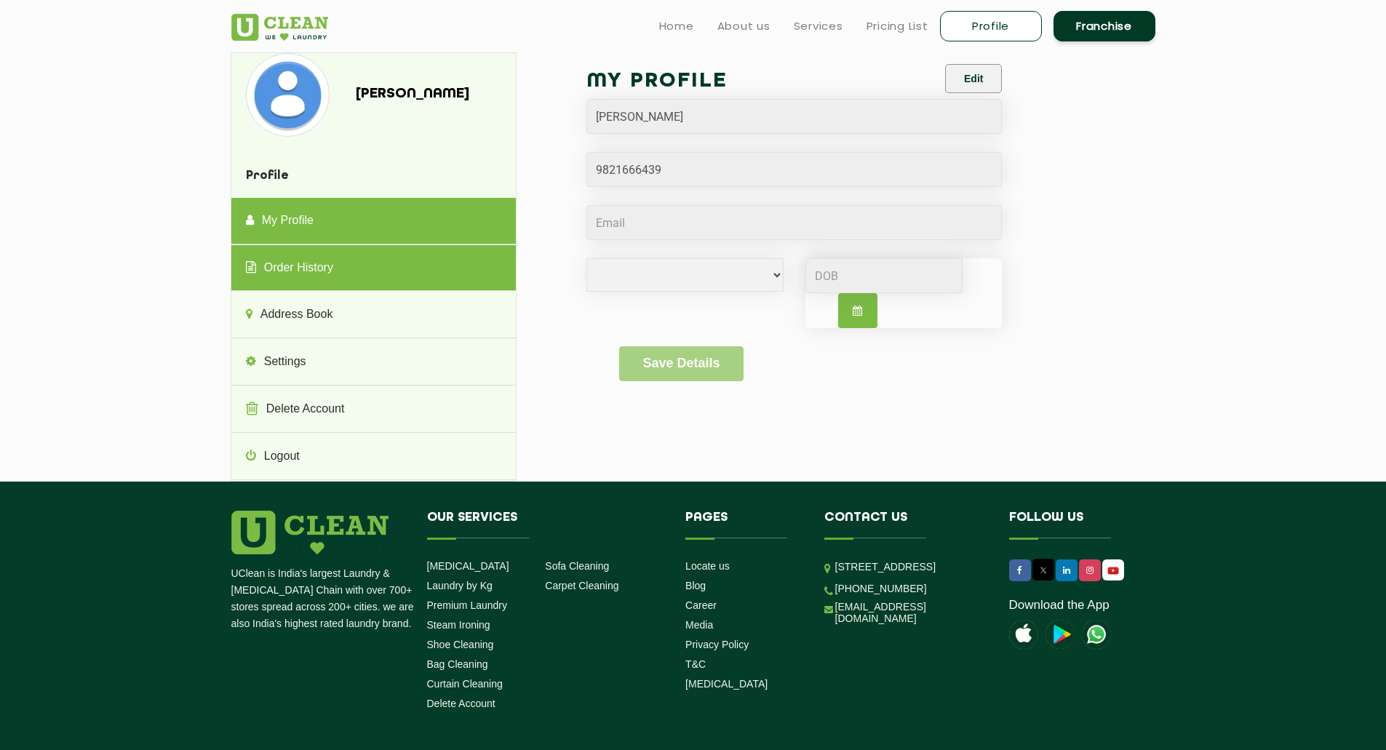
click at [297, 276] on link "Order History" at bounding box center [373, 268] width 284 height 47
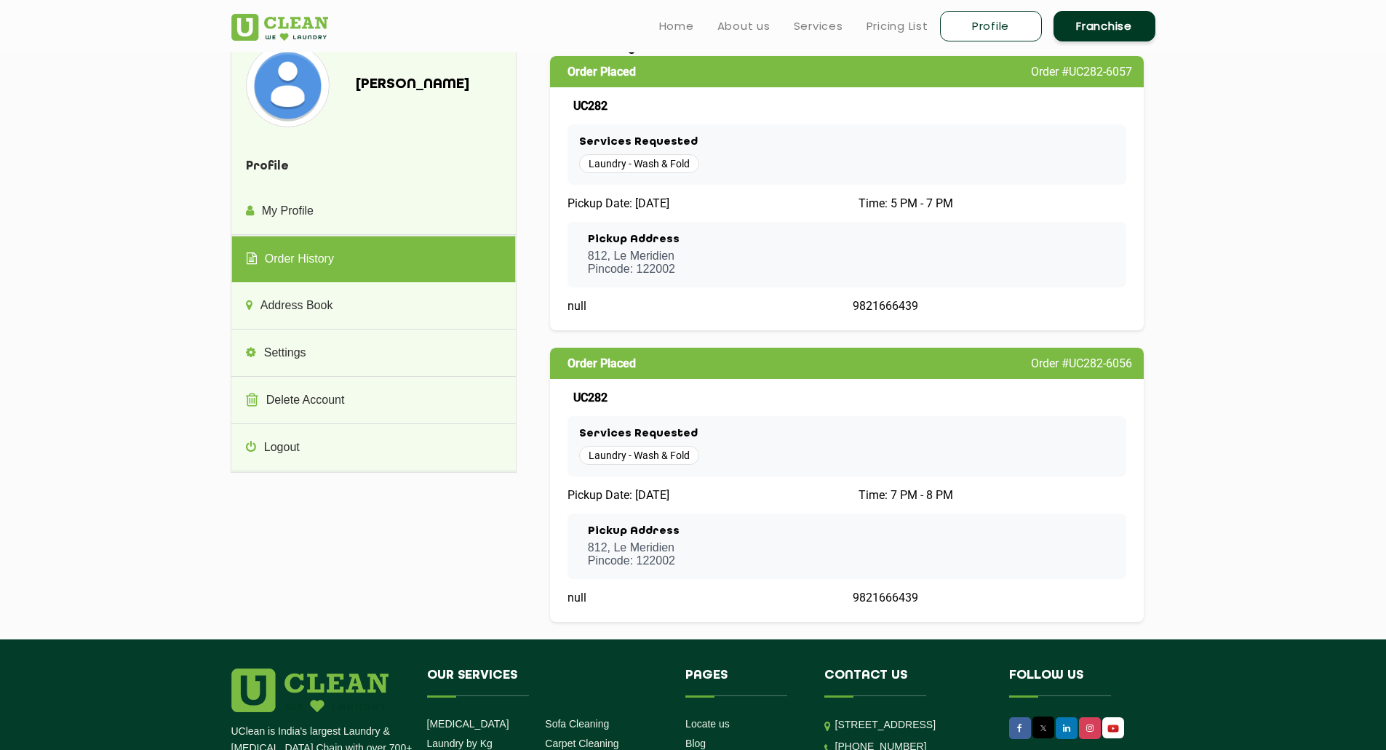
scroll to position [9, 0]
